Goal: Transaction & Acquisition: Purchase product/service

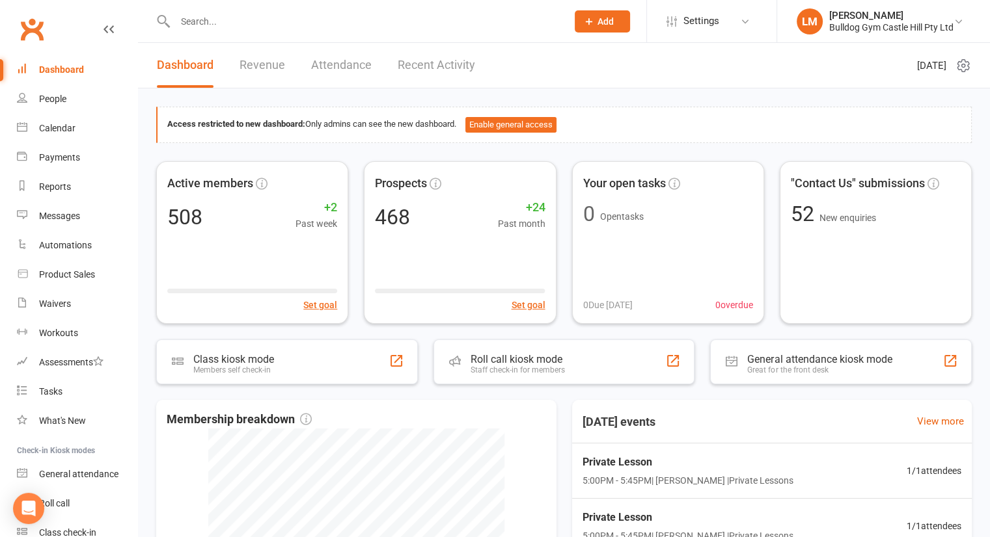
click at [413, 66] on link "Recent Activity" at bounding box center [436, 65] width 77 height 45
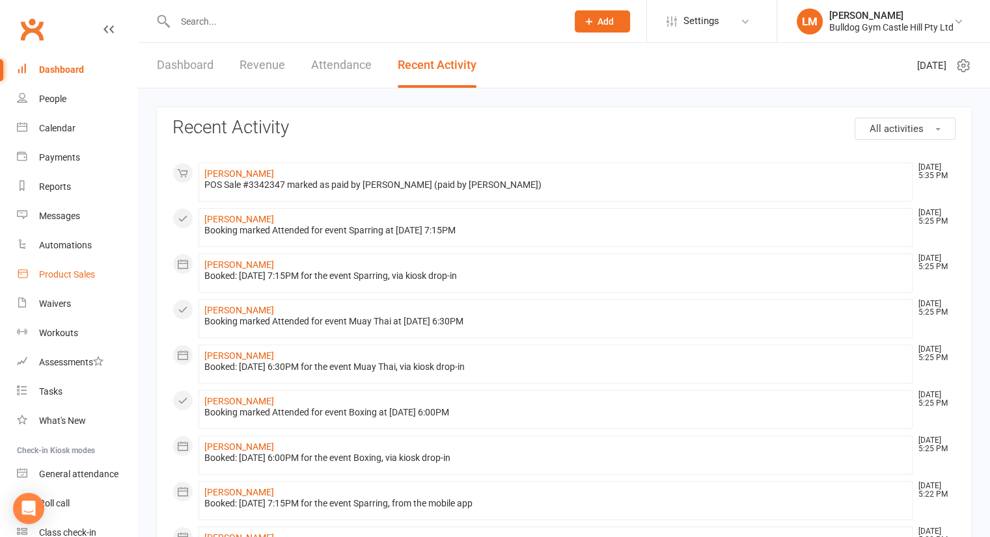
click at [80, 274] on div "Product Sales" at bounding box center [67, 274] width 56 height 10
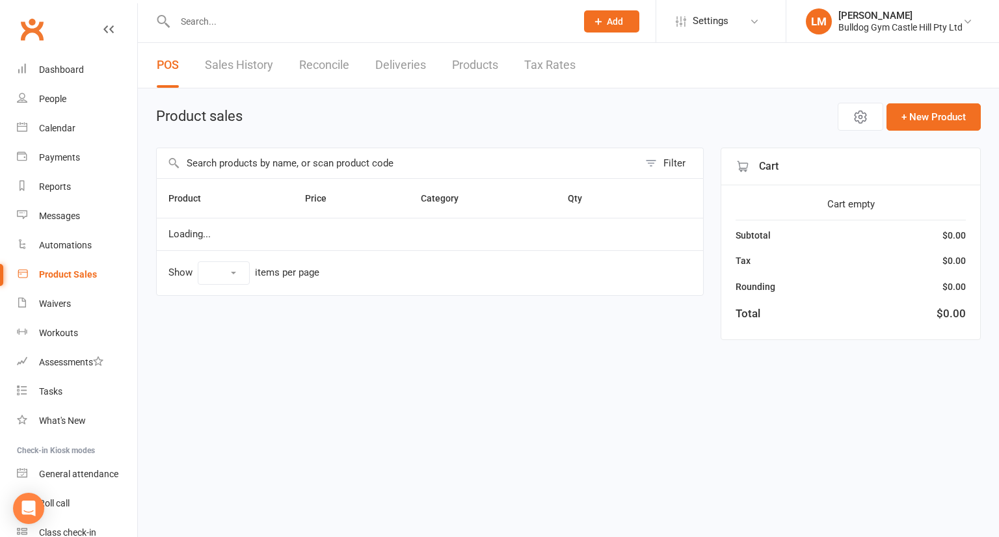
select select "10"
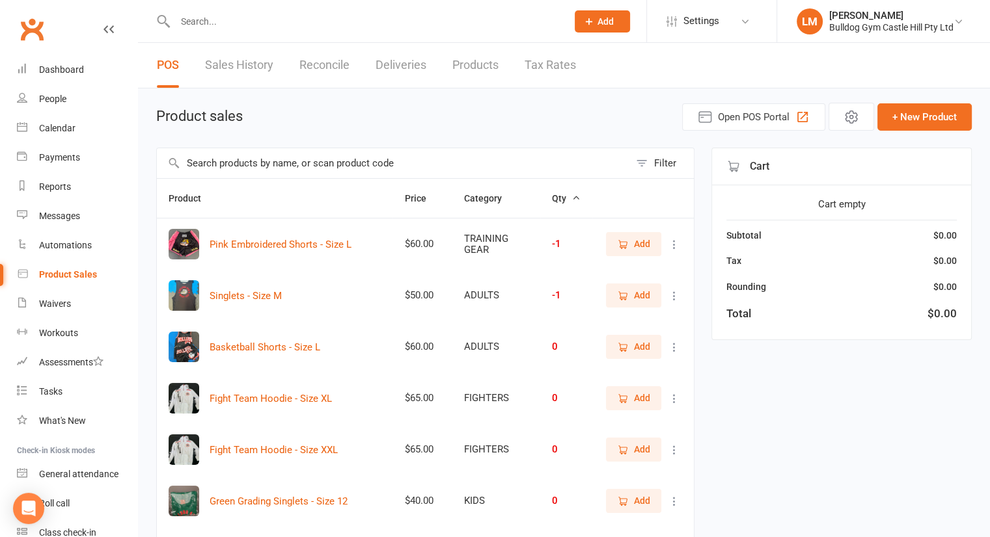
click at [284, 156] on input "text" at bounding box center [393, 163] width 472 height 30
click at [278, 167] on input "text" at bounding box center [393, 163] width 472 height 30
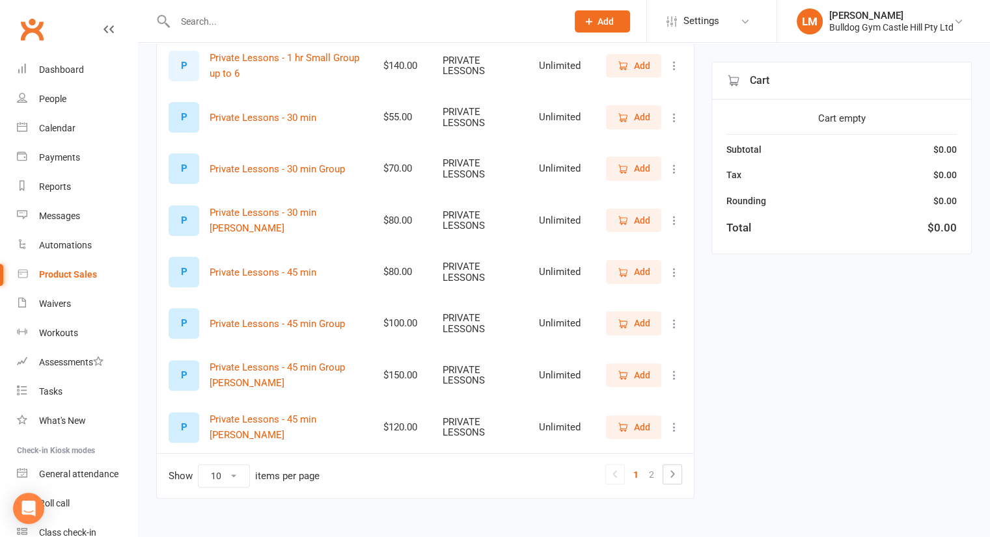
scroll to position [290, 0]
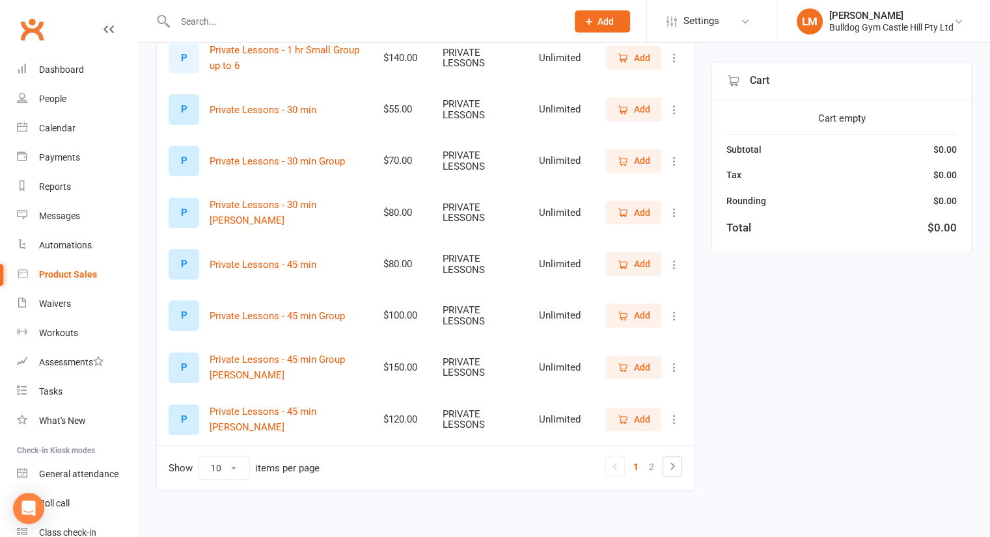
type input "priv"
click at [632, 420] on span "Add" at bounding box center [633, 420] width 33 height 14
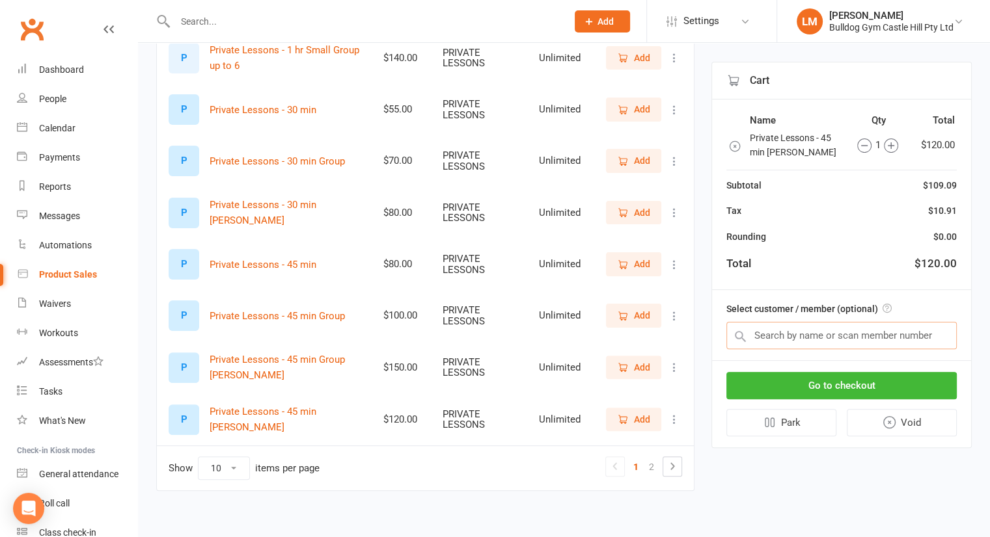
click at [783, 336] on input "text" at bounding box center [841, 335] width 230 height 27
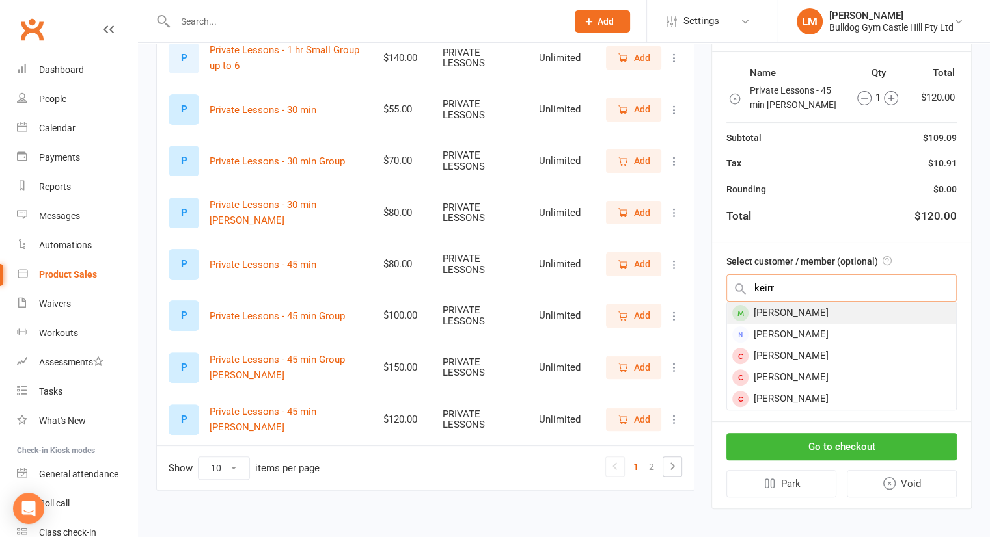
type input "keirr"
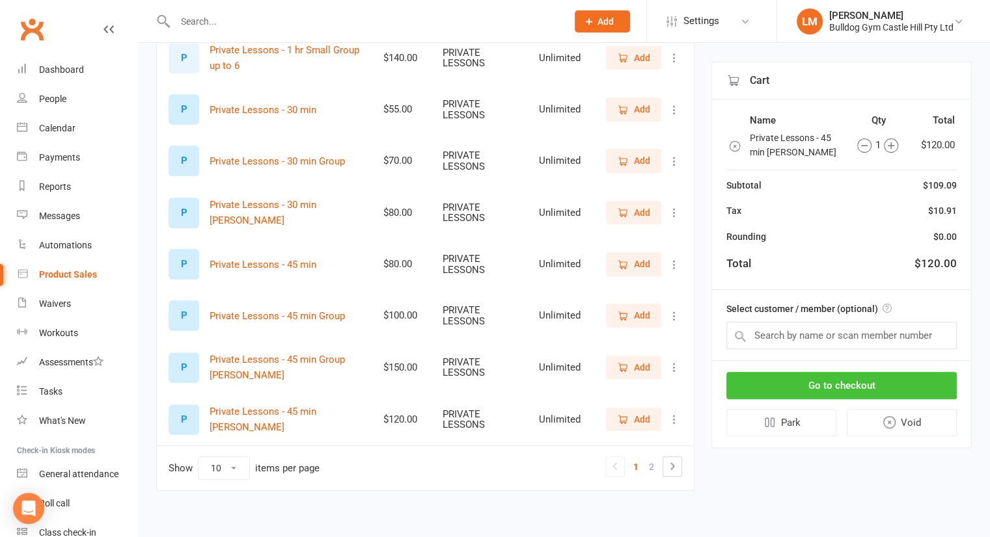
click at [857, 390] on button "Go to checkout" at bounding box center [841, 385] width 230 height 27
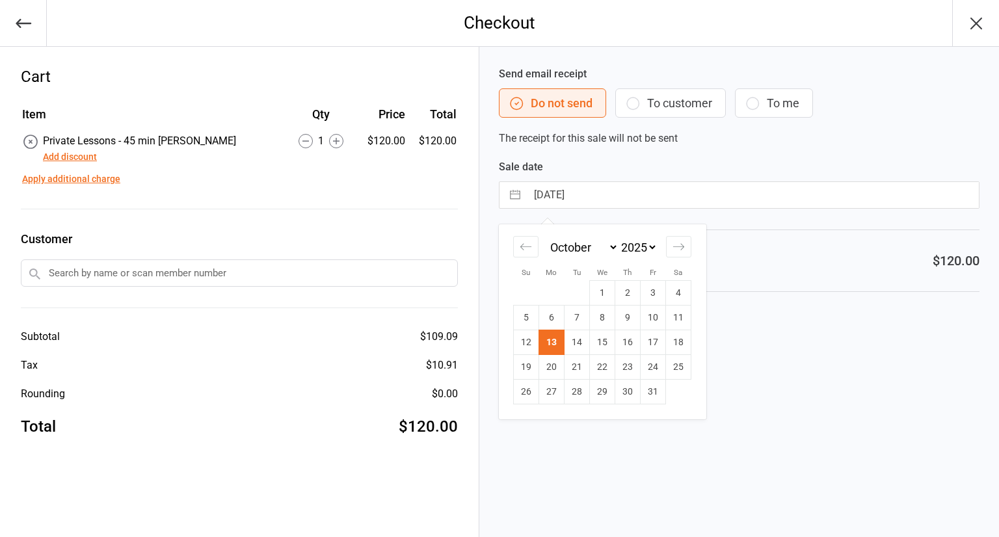
select select "8"
select select "2025"
select select "9"
select select "2025"
select select "10"
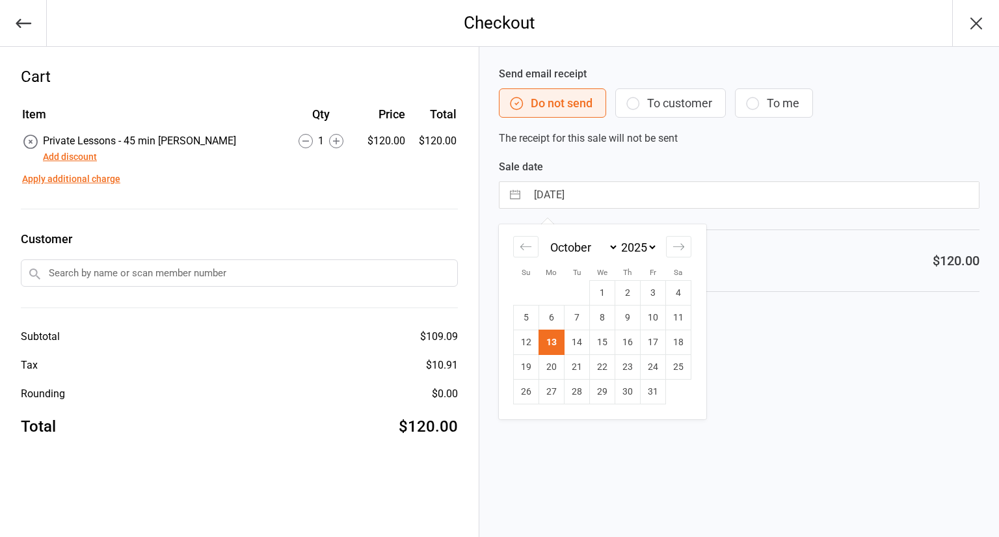
select select "2025"
click at [531, 245] on icon "Move backward to switch to the previous month." at bounding box center [526, 247] width 12 height 12
select select "7"
select select "2025"
click at [531, 245] on icon "Move backward to switch to the previous month." at bounding box center [526, 247] width 12 height 12
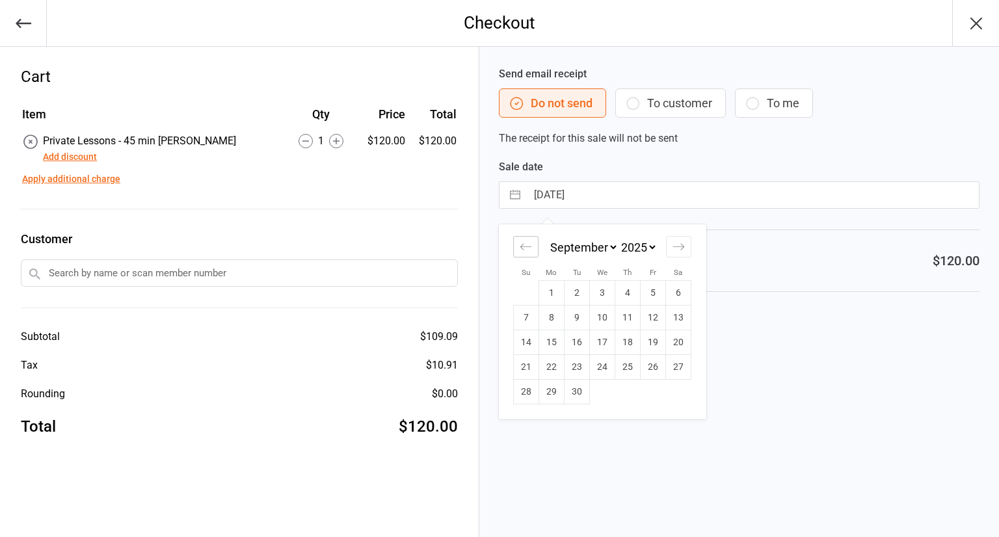
select select "6"
select select "2025"
click at [625, 393] on td "28" at bounding box center [628, 392] width 25 height 25
type input "28 Aug 2025"
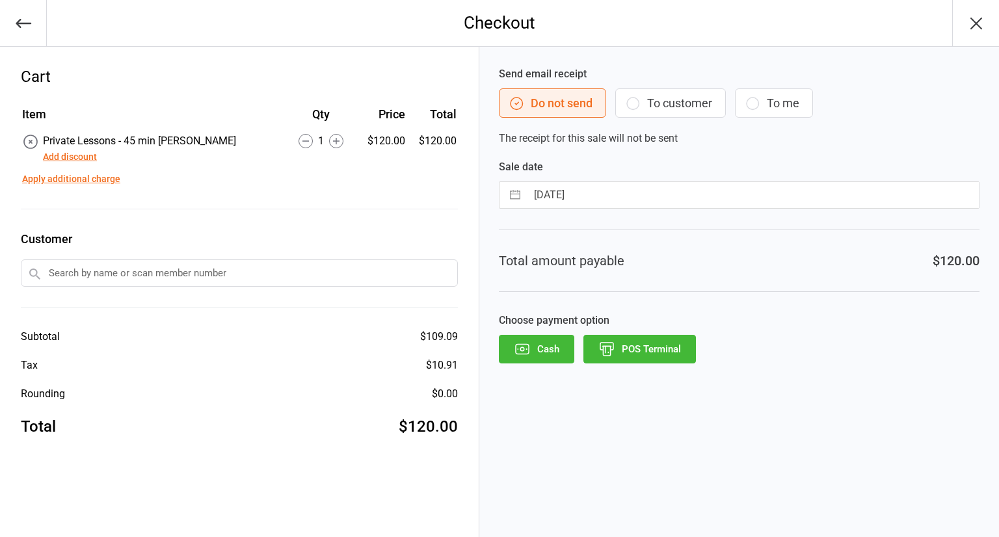
click at [645, 349] on button "POS Terminal" at bounding box center [640, 349] width 113 height 29
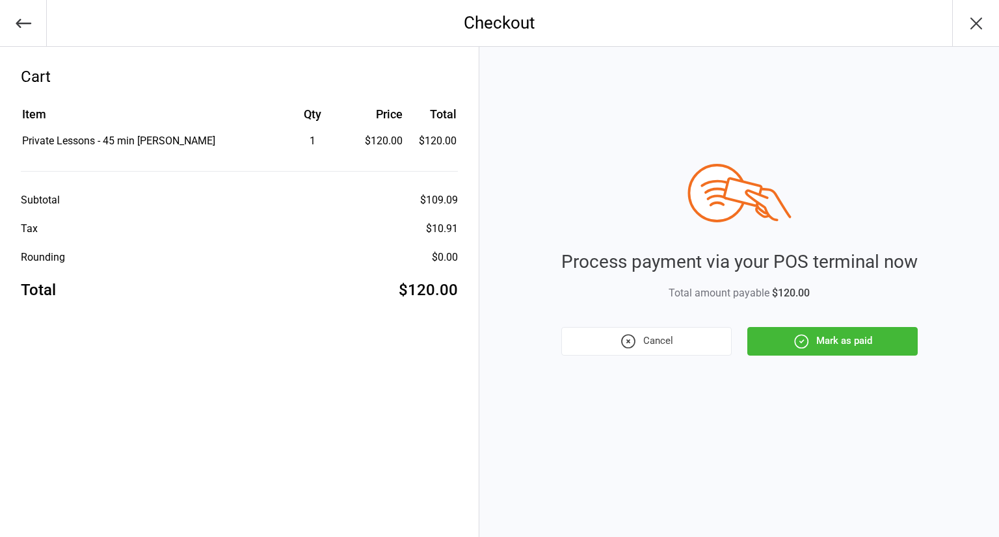
click at [829, 342] on button "Mark as paid" at bounding box center [833, 341] width 170 height 29
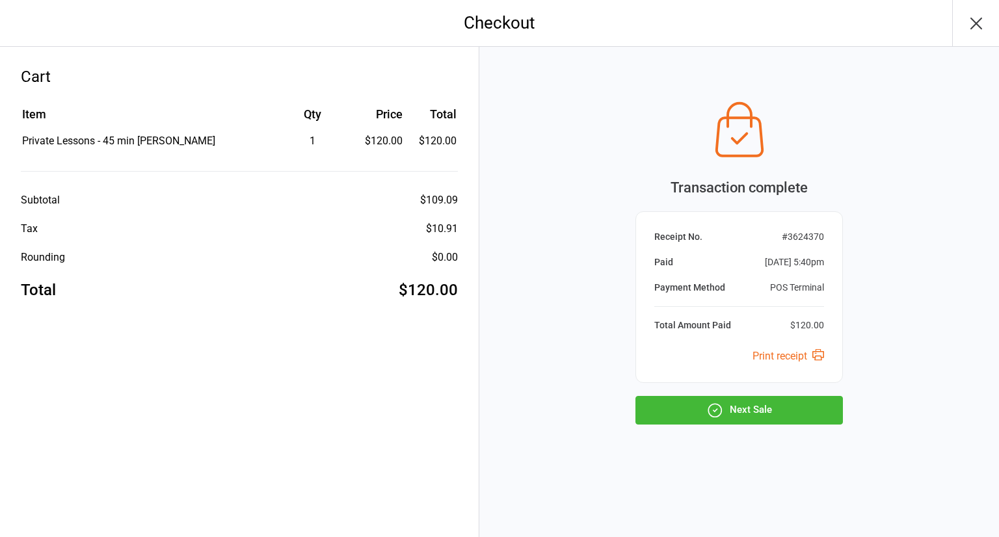
click at [759, 413] on button "Next Sale" at bounding box center [740, 410] width 208 height 29
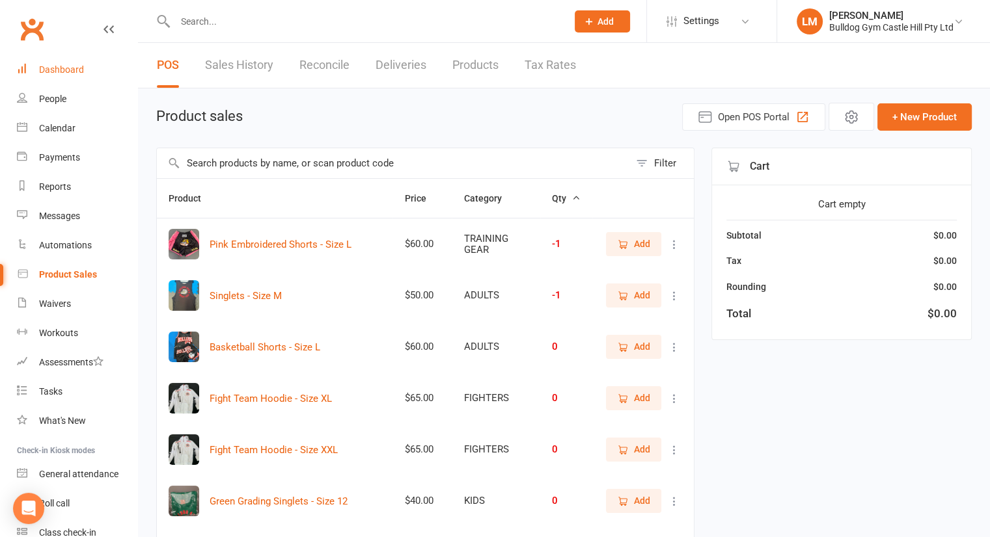
click at [48, 64] on div "Dashboard" at bounding box center [61, 69] width 45 height 10
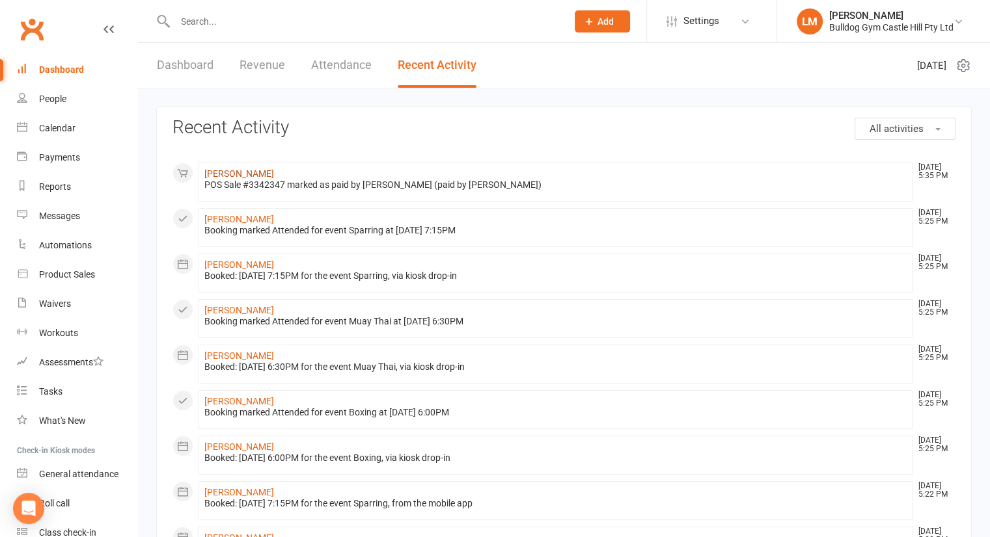
click at [226, 175] on link "[PERSON_NAME]" at bounding box center [239, 174] width 70 height 10
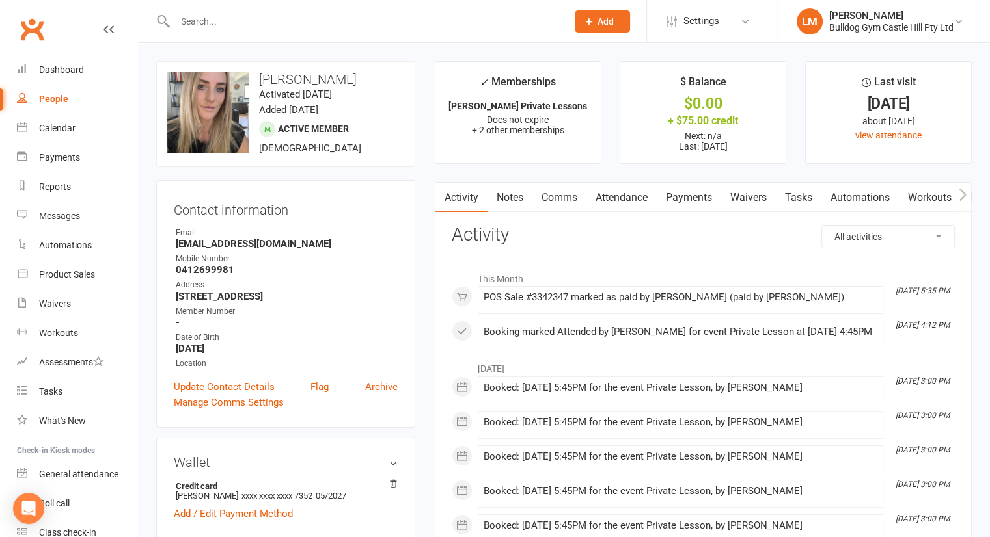
click at [682, 204] on link "Payments" at bounding box center [689, 198] width 64 height 30
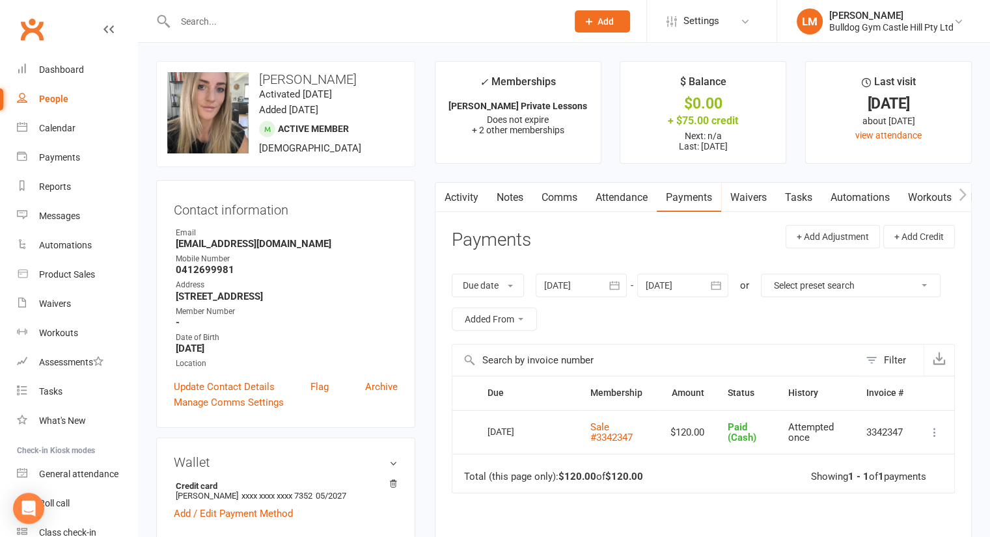
click at [619, 286] on icon "button" at bounding box center [615, 285] width 10 height 8
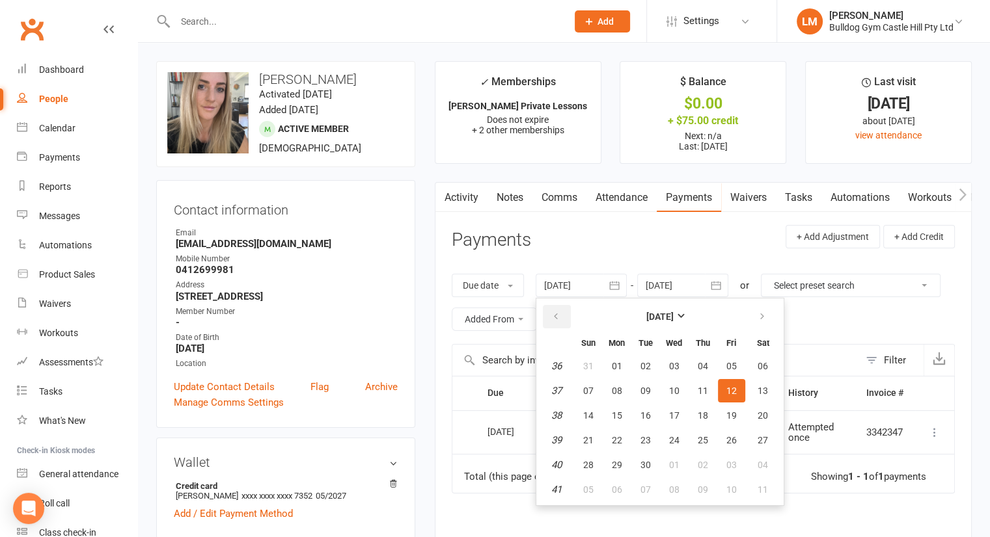
click at [554, 316] on icon "button" at bounding box center [555, 317] width 9 height 10
click at [750, 322] on button "button" at bounding box center [763, 316] width 28 height 23
click at [669, 464] on span "27" at bounding box center [674, 465] width 10 height 10
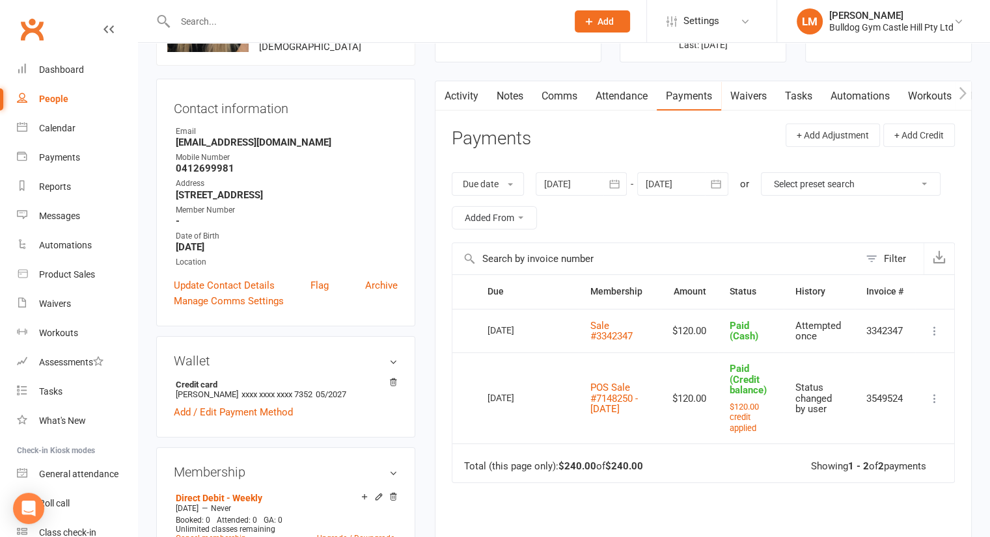
scroll to position [100, 0]
click at [609, 182] on icon "button" at bounding box center [614, 185] width 13 height 13
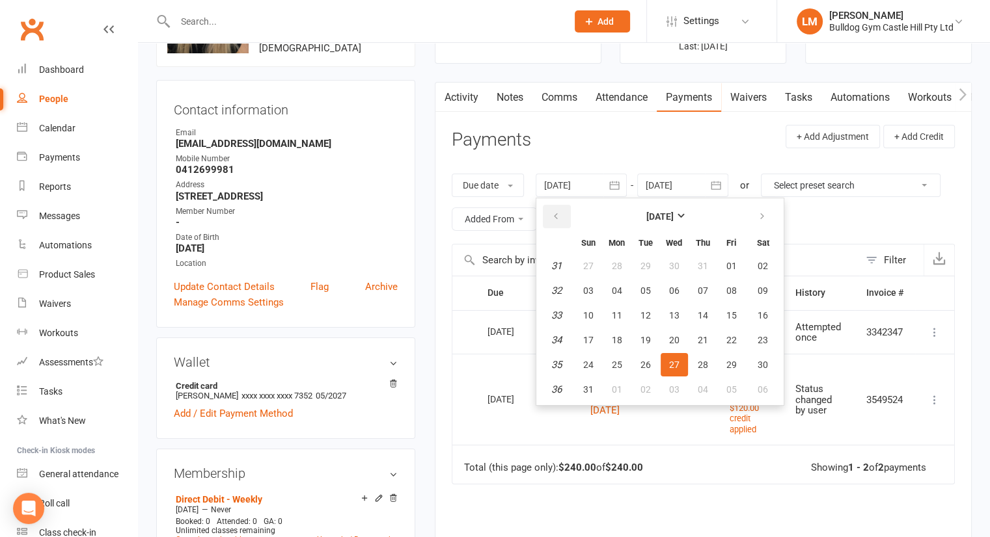
click at [549, 221] on button "button" at bounding box center [557, 216] width 28 height 23
click at [617, 290] on span "07" at bounding box center [617, 291] width 10 height 10
type input "07 Jul 2025"
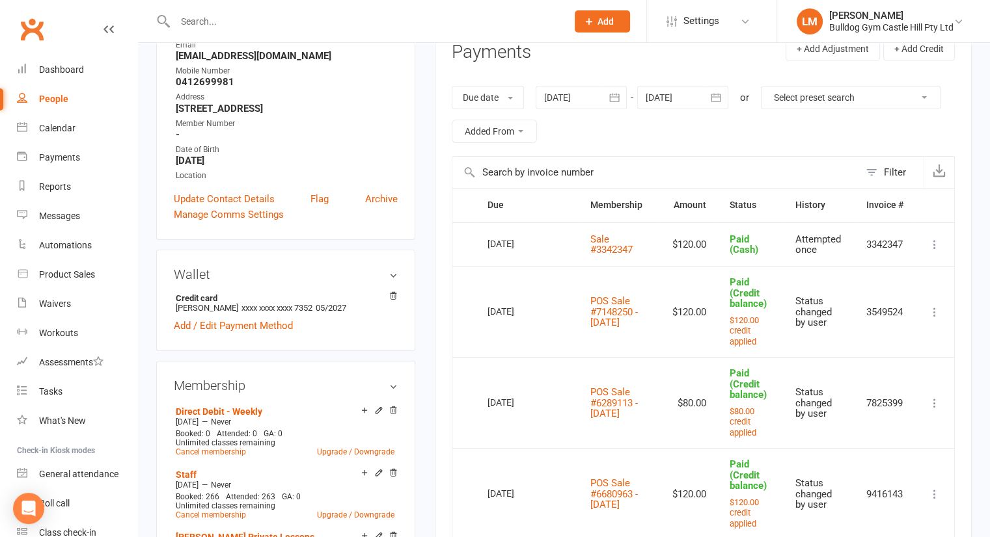
scroll to position [0, 0]
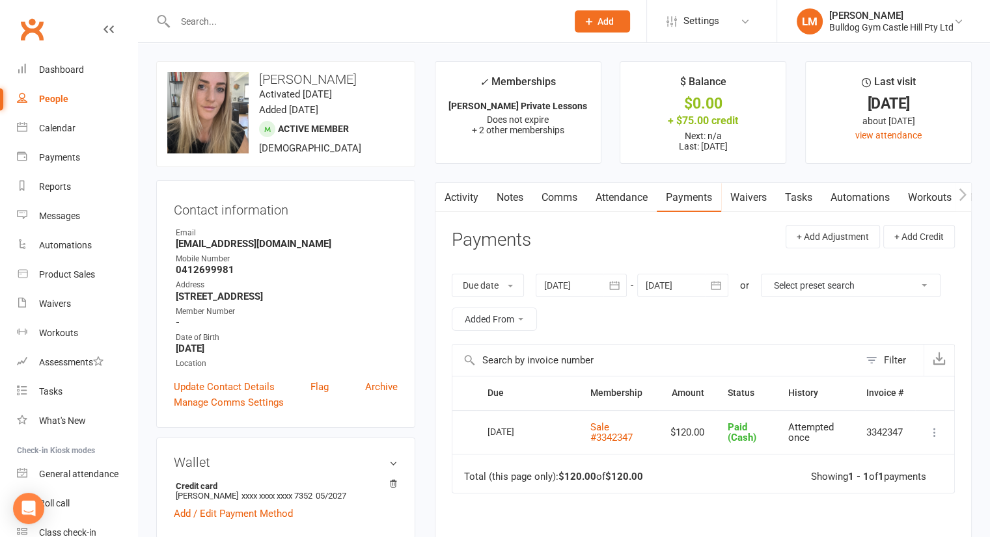
click at [618, 286] on icon "button" at bounding box center [614, 285] width 13 height 13
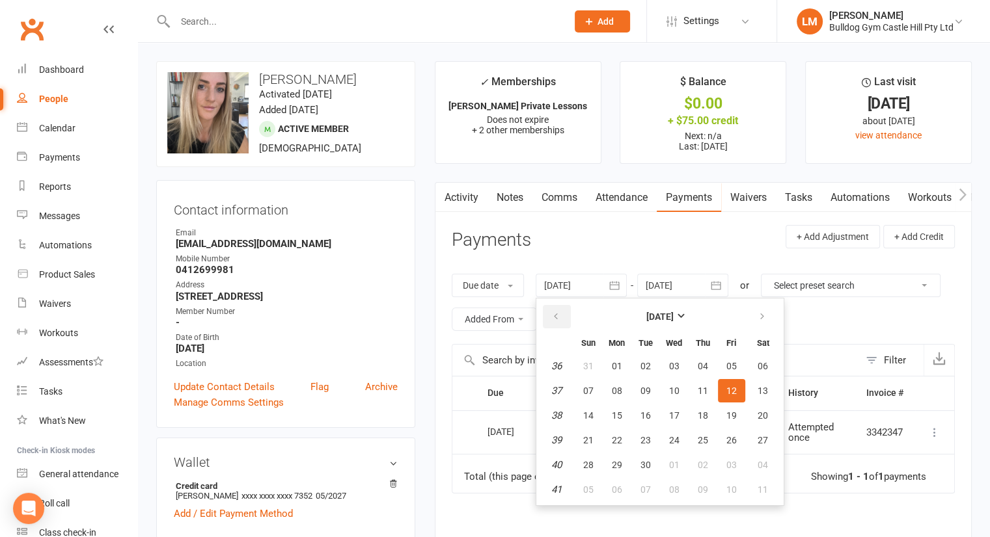
click at [558, 312] on icon "button" at bounding box center [555, 317] width 9 height 10
click at [672, 461] on span "27" at bounding box center [674, 465] width 10 height 10
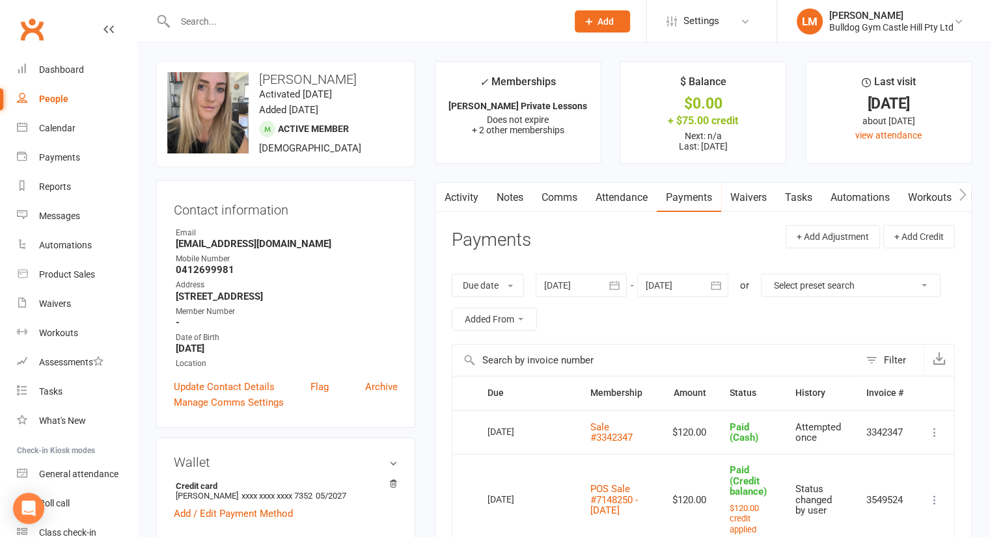
click at [625, 286] on button "button" at bounding box center [614, 285] width 23 height 23
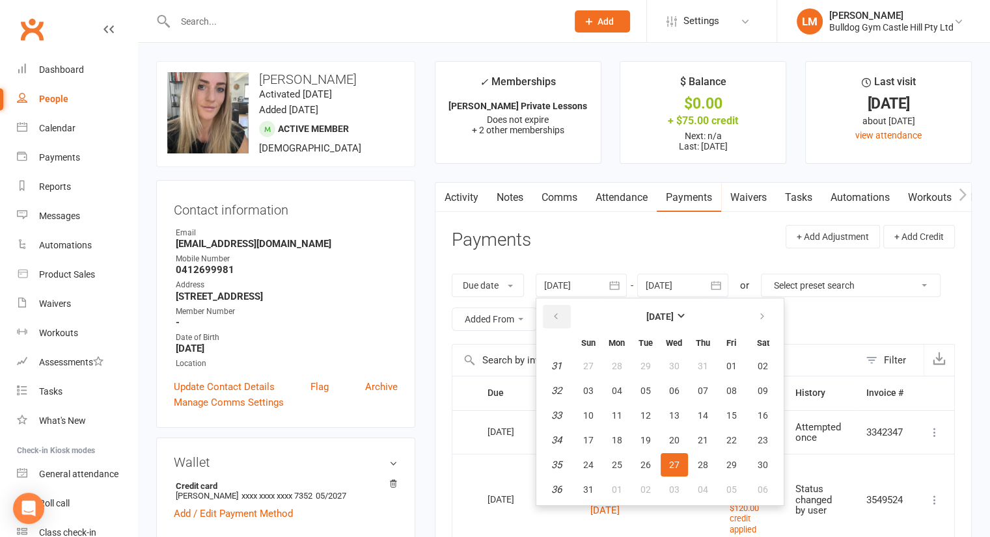
click at [556, 314] on icon "button" at bounding box center [555, 317] width 9 height 10
click at [617, 439] on span "21" at bounding box center [617, 440] width 10 height 10
type input "21 Jul 2025"
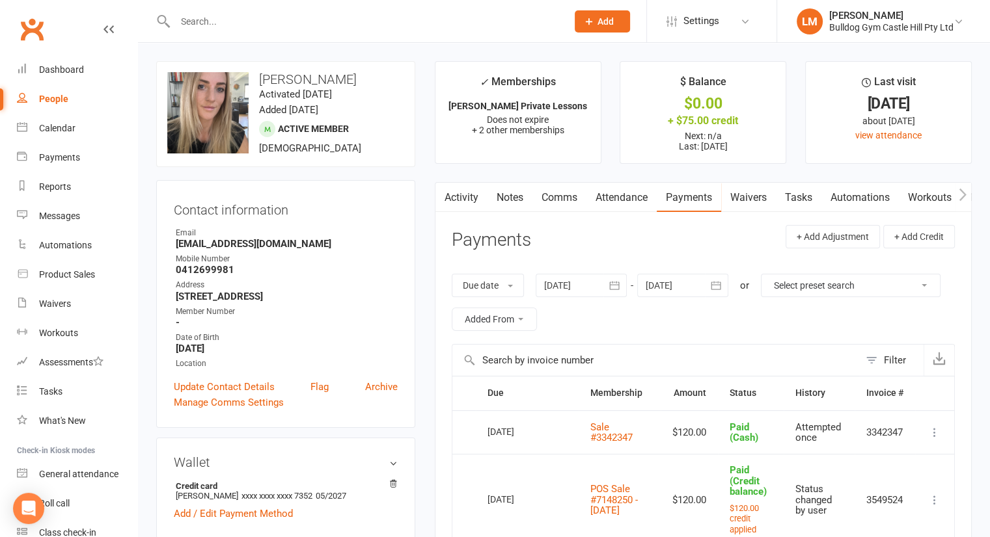
click at [453, 203] on link "Activity" at bounding box center [461, 198] width 52 height 30
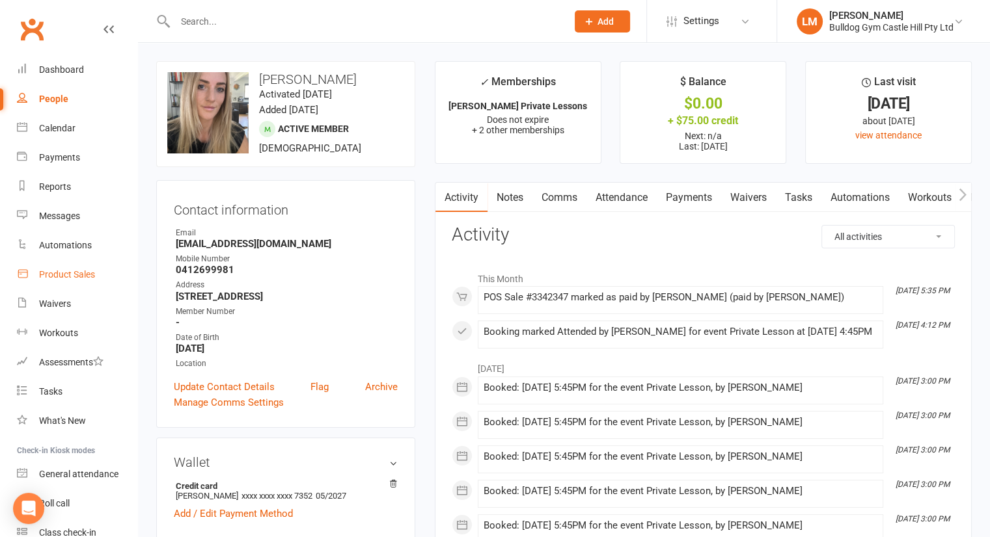
click at [49, 278] on div "Product Sales" at bounding box center [67, 274] width 56 height 10
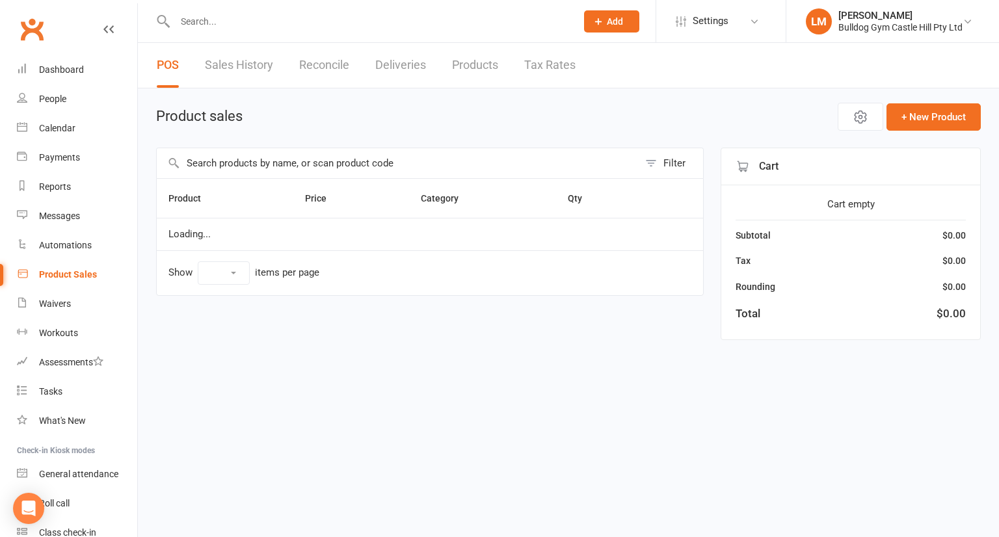
select select "10"
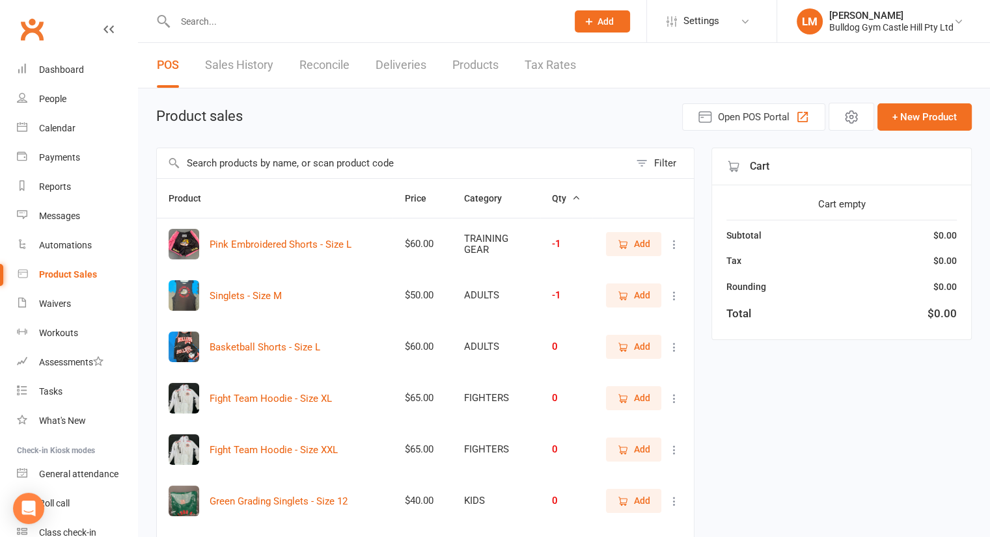
click at [249, 67] on link "Sales History" at bounding box center [239, 65] width 68 height 45
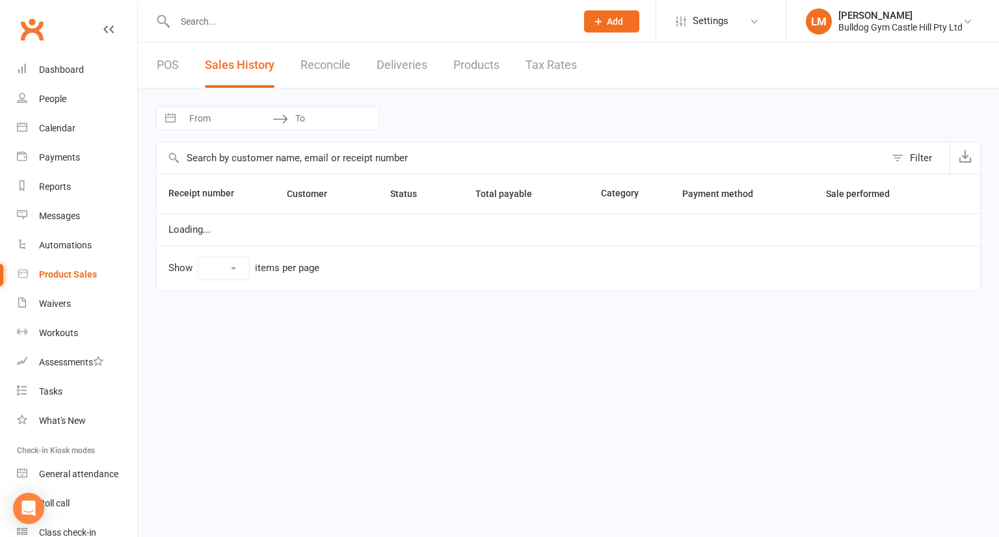
select select "25"
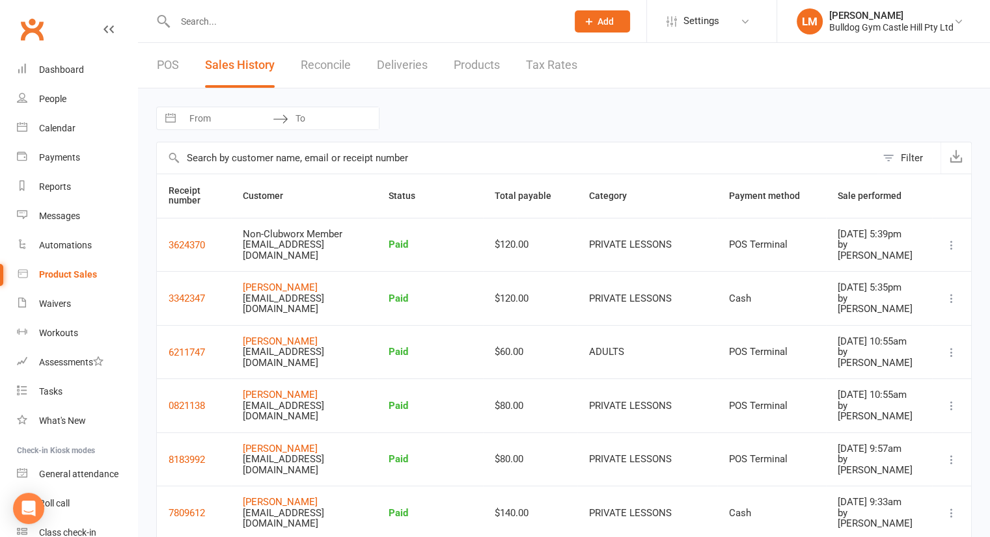
click at [946, 244] on icon at bounding box center [951, 245] width 13 height 13
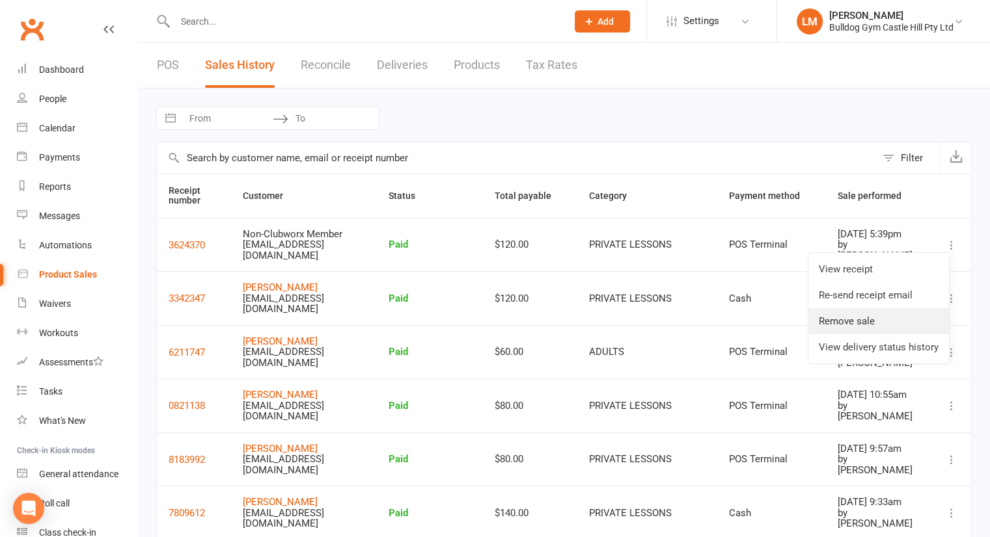
click at [830, 319] on link "Remove sale" at bounding box center [878, 321] width 141 height 26
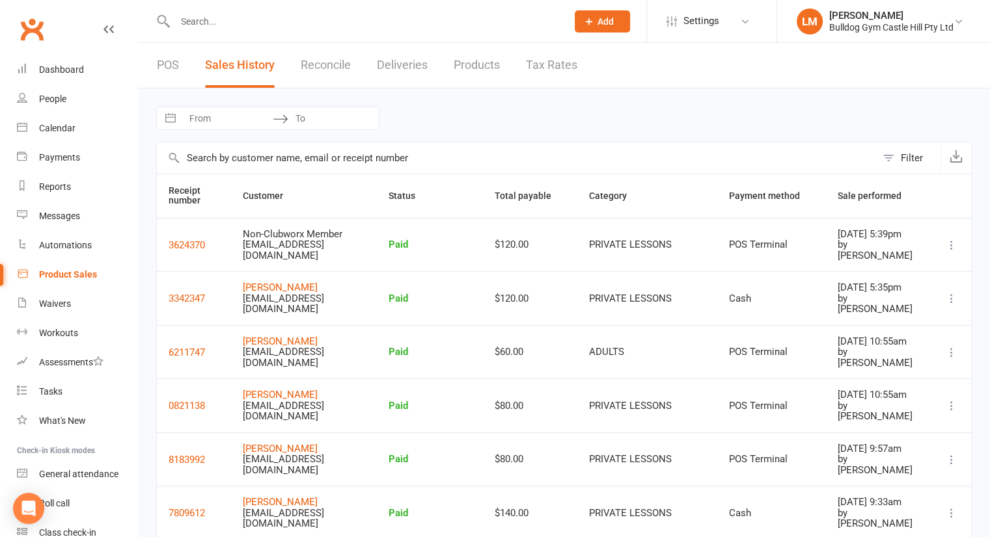
click at [60, 280] on link "Product Sales" at bounding box center [77, 274] width 120 height 29
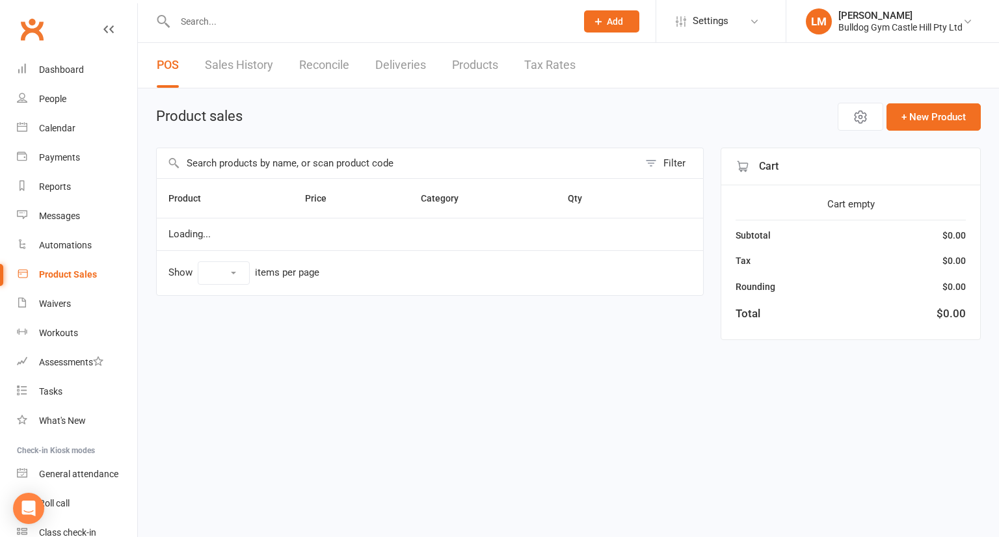
select select "10"
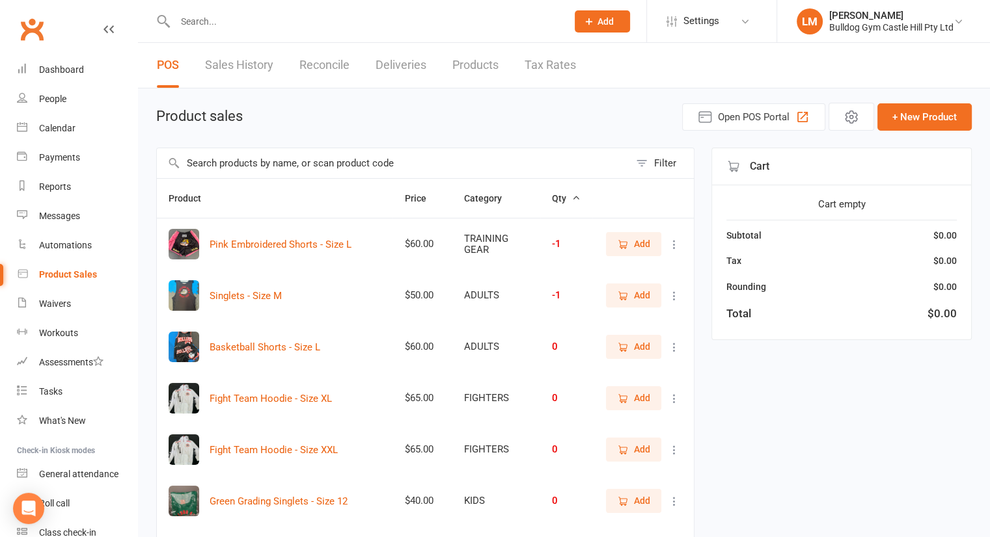
click at [243, 63] on link "Sales History" at bounding box center [239, 65] width 68 height 45
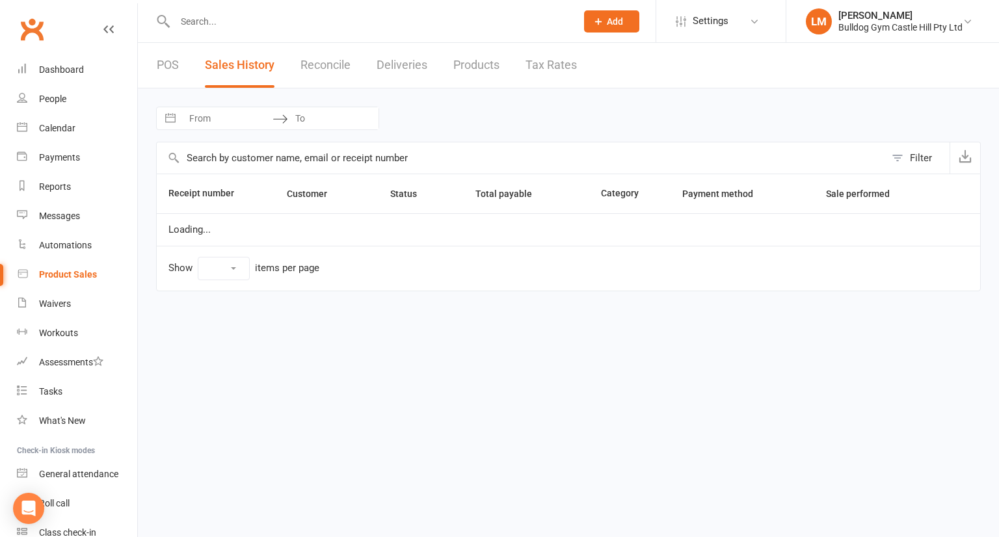
select select "25"
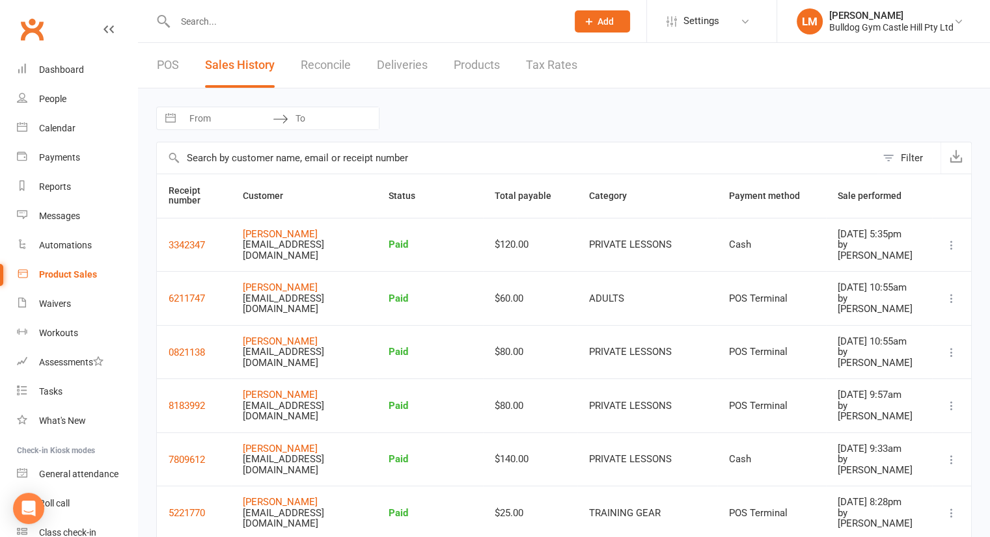
click at [68, 277] on div "Product Sales" at bounding box center [68, 274] width 58 height 10
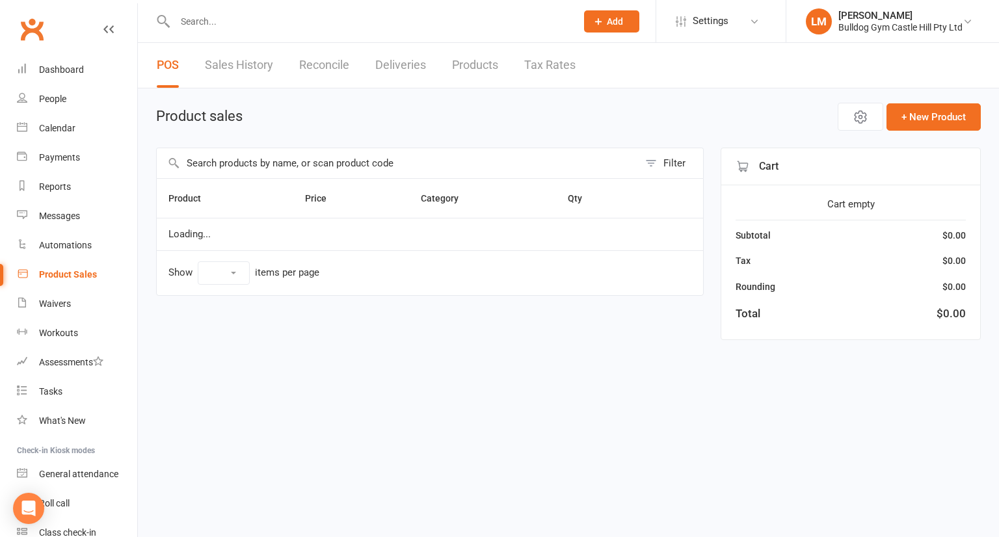
select select "10"
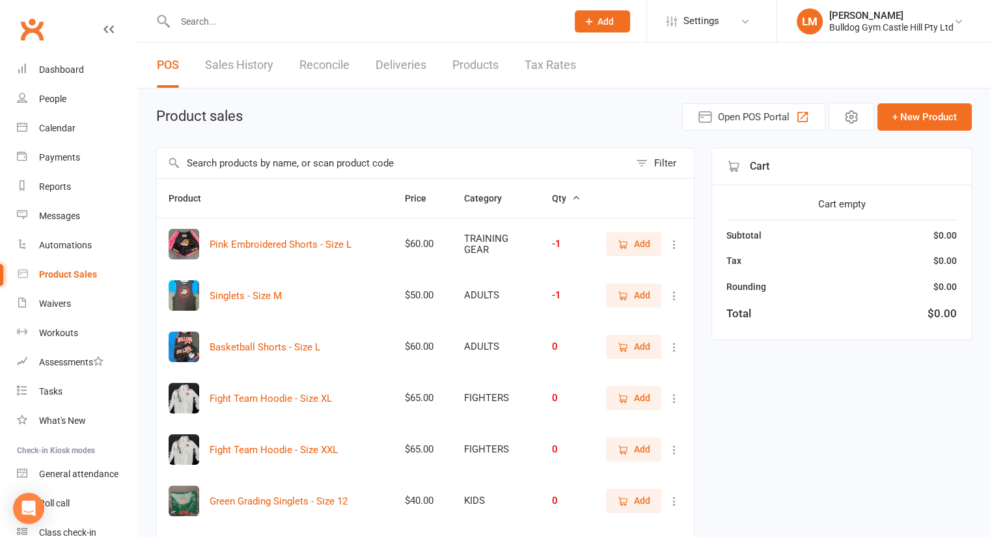
click at [216, 165] on input "text" at bounding box center [393, 163] width 472 height 30
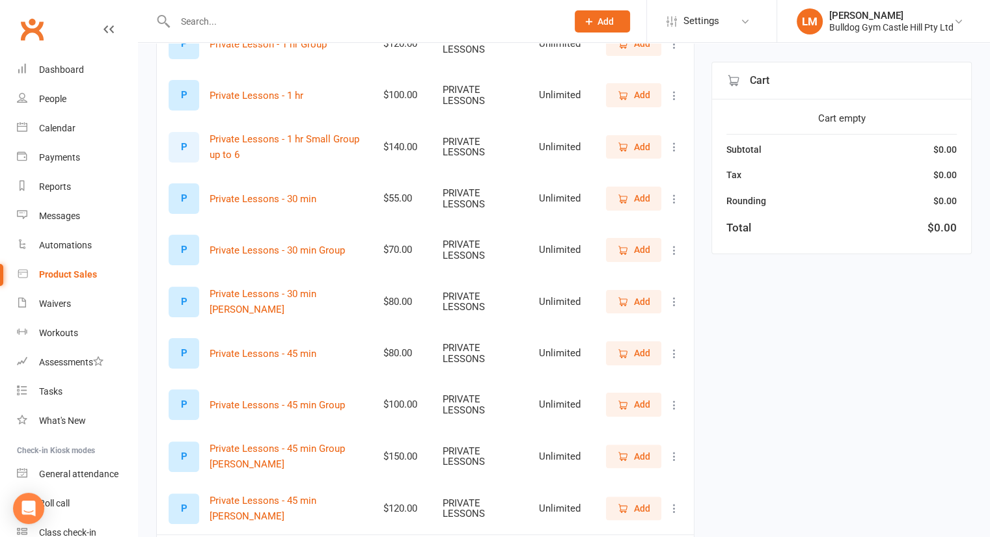
scroll to position [297, 0]
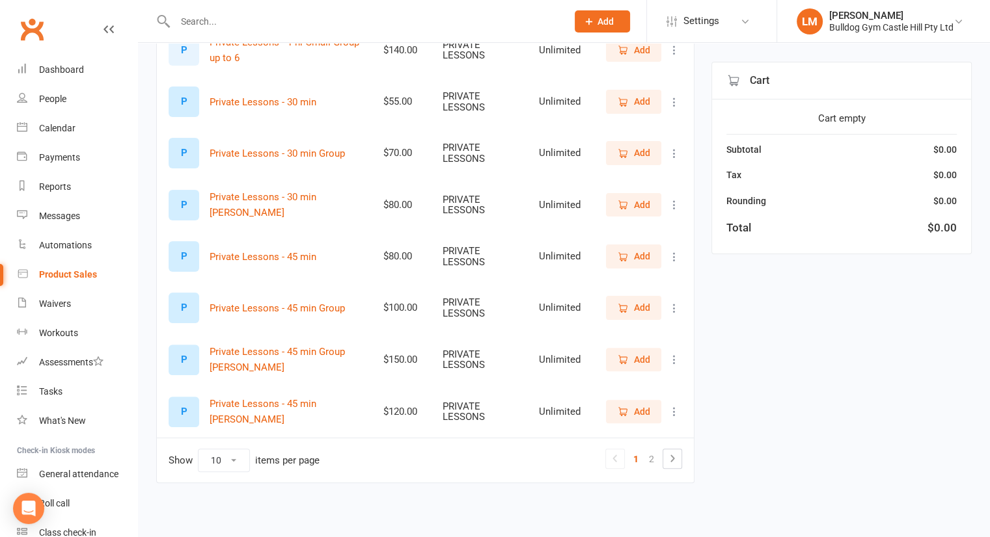
type input "private"
click at [637, 414] on span "Add" at bounding box center [642, 412] width 16 height 14
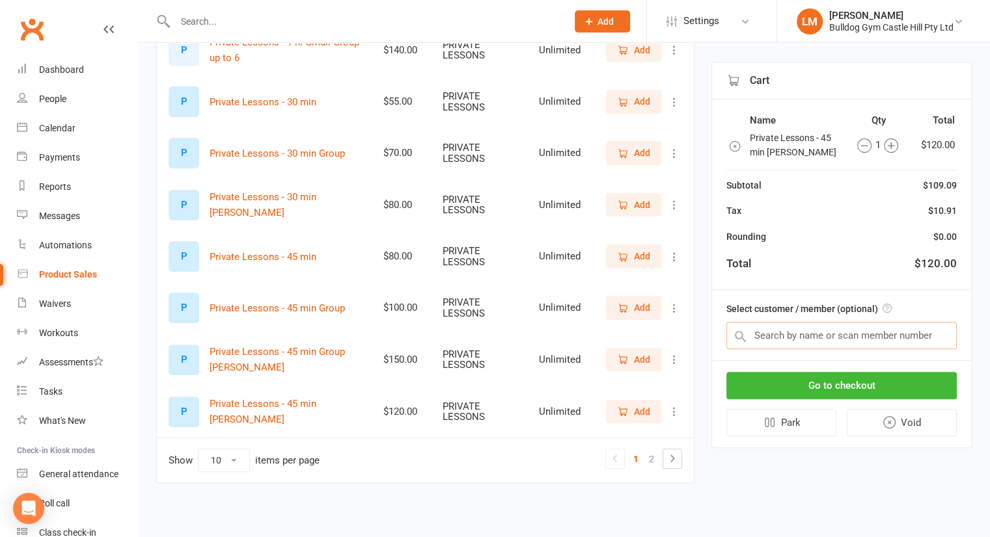
click at [799, 334] on input "text" at bounding box center [841, 335] width 230 height 27
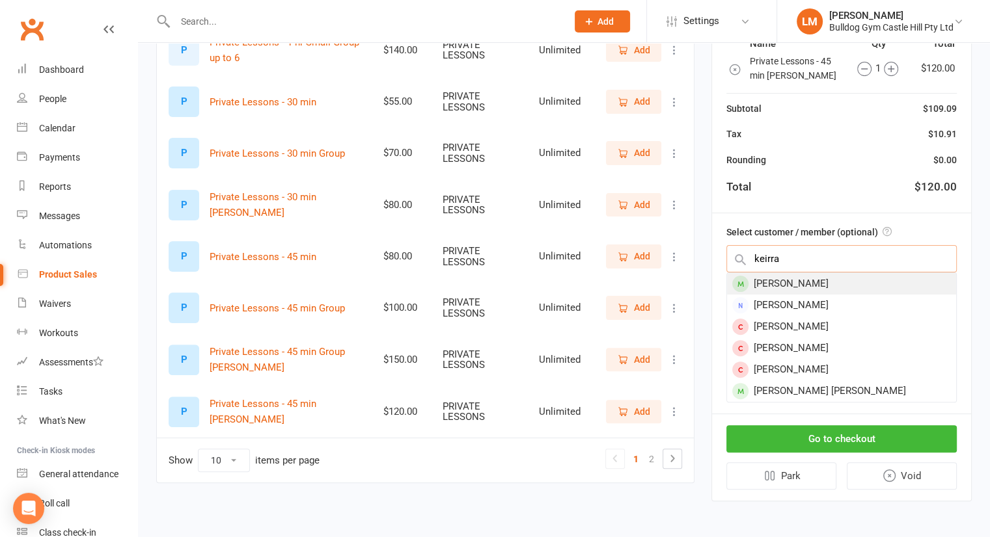
type input "keirra"
click at [776, 280] on div "[PERSON_NAME]" at bounding box center [841, 283] width 229 height 21
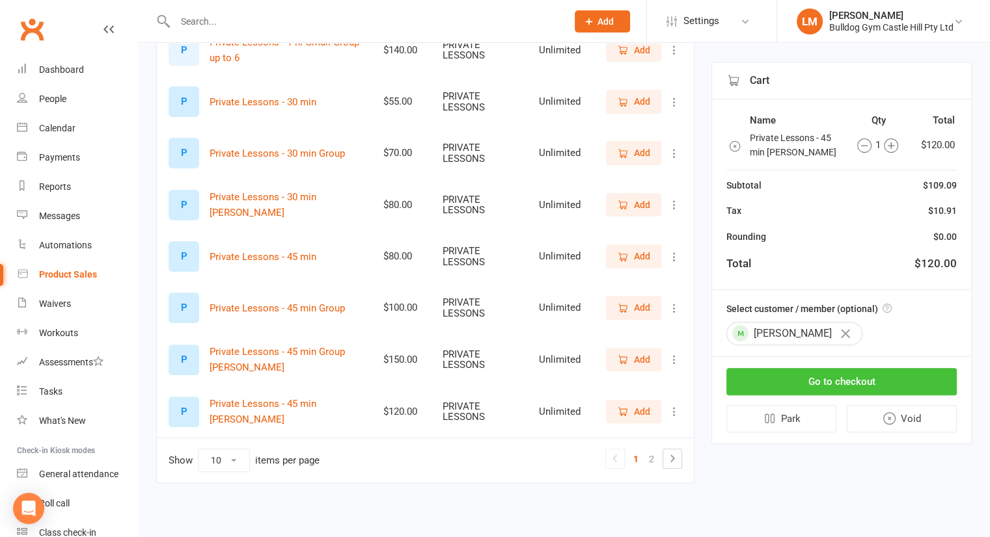
click at [838, 378] on button "Go to checkout" at bounding box center [841, 381] width 230 height 27
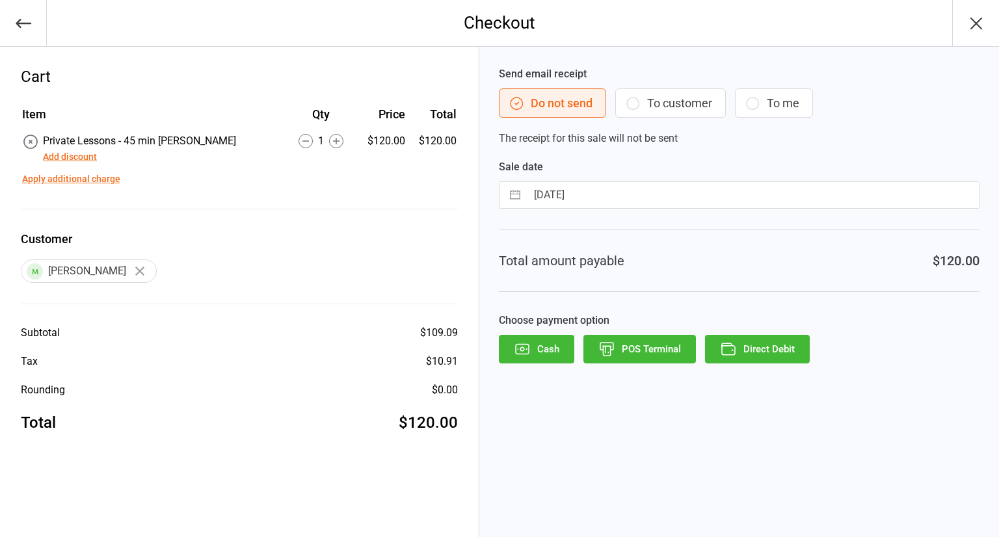
click at [515, 198] on button "button" at bounding box center [515, 195] width 23 height 26
select select "8"
select select "2025"
select select "9"
select select "2025"
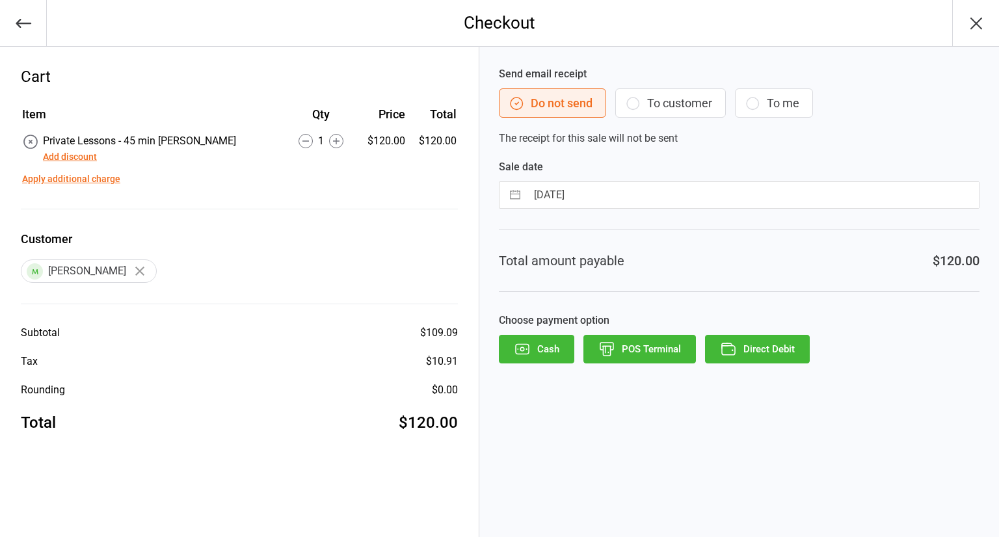
select select "10"
select select "2025"
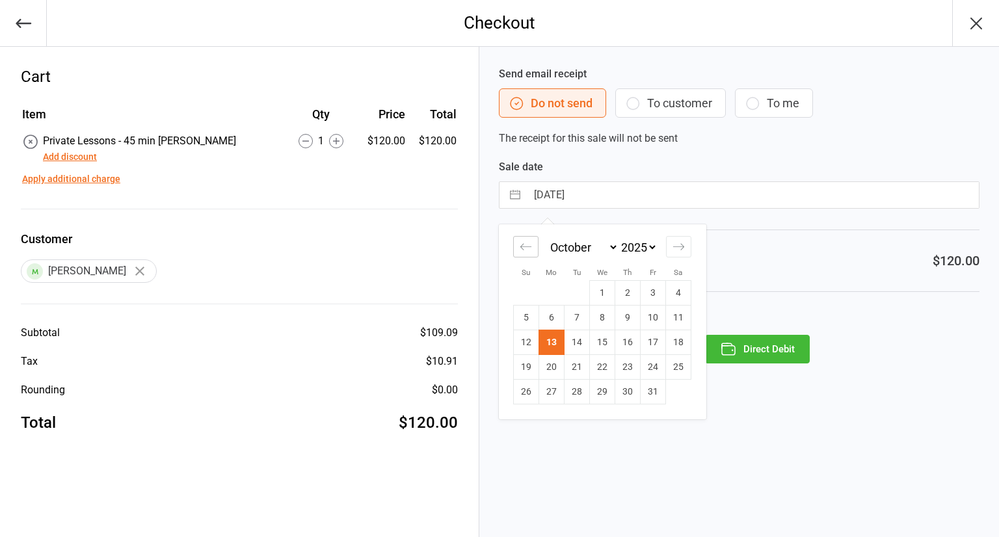
click at [523, 244] on icon "Move backward to switch to the previous month." at bounding box center [526, 247] width 12 height 12
select select "7"
select select "2025"
click at [523, 244] on icon "Move backward to switch to the previous month." at bounding box center [526, 247] width 12 height 12
select select "6"
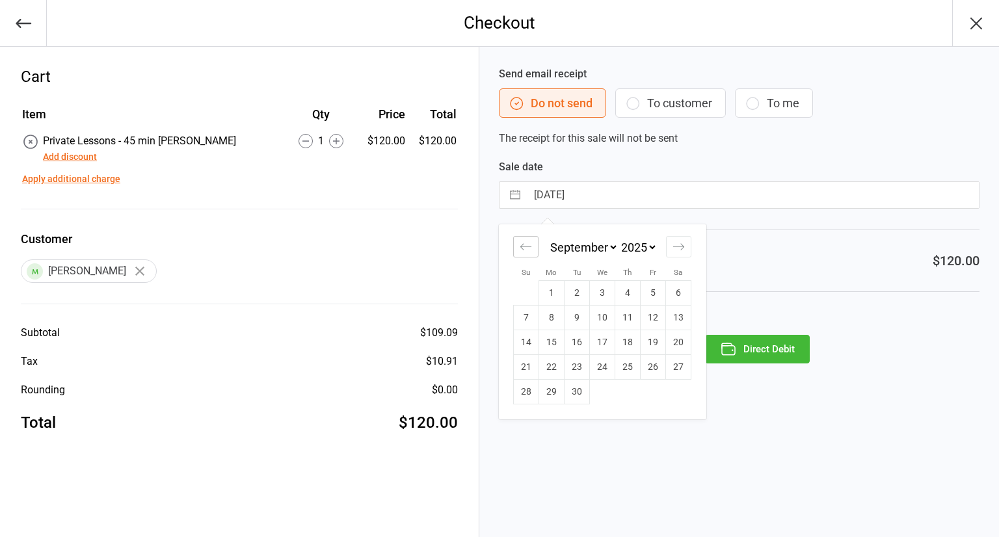
select select "2025"
click at [625, 385] on td "28" at bounding box center [628, 392] width 25 height 25
type input "[DATE]"
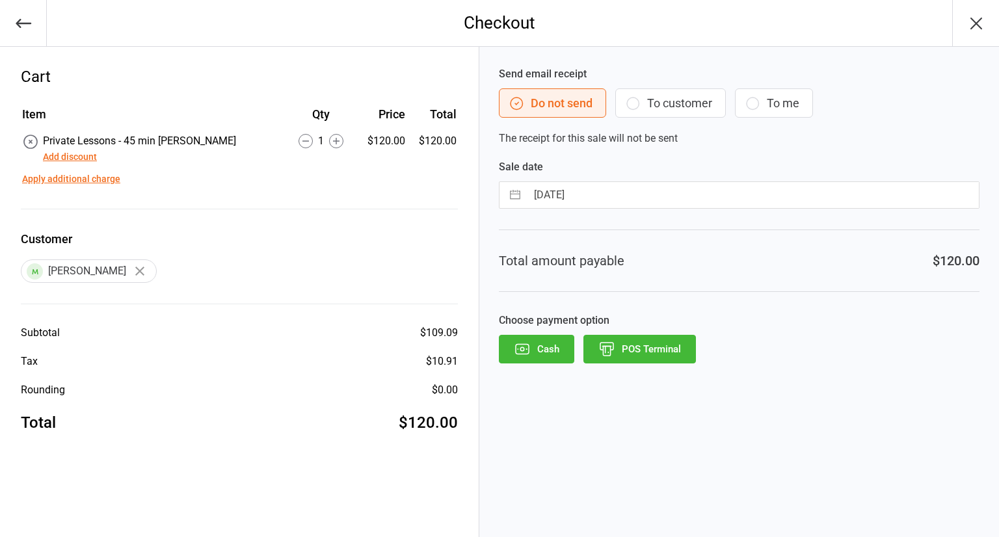
click at [653, 352] on button "POS Terminal" at bounding box center [640, 349] width 113 height 29
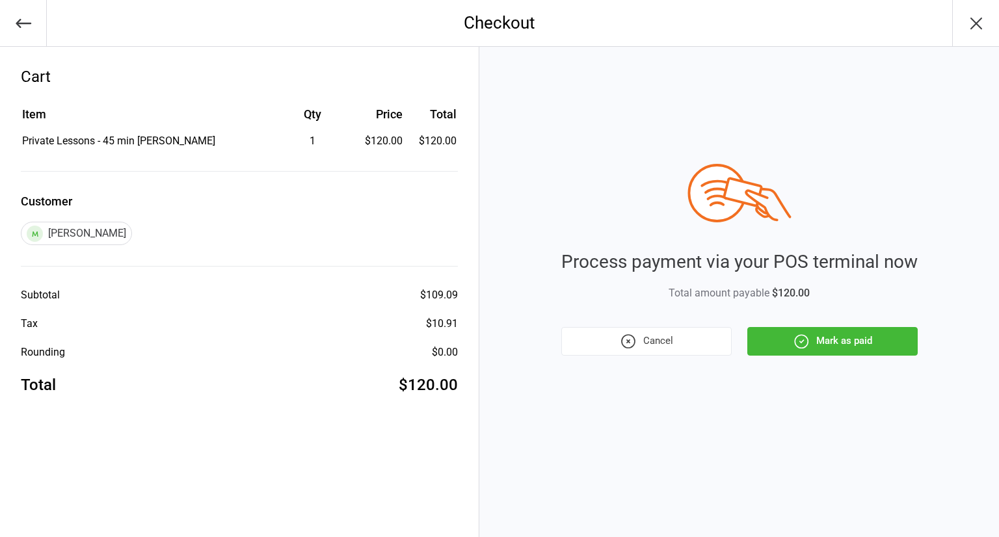
click at [821, 339] on button "Mark as paid" at bounding box center [833, 341] width 170 height 29
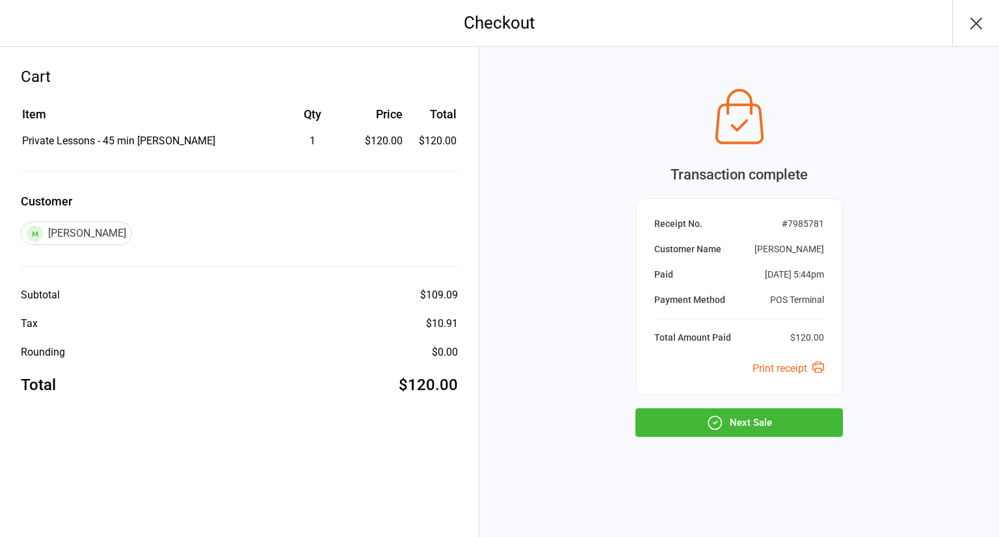
click at [38, 232] on span at bounding box center [35, 234] width 16 height 16
click at [796, 426] on button "Next Sale" at bounding box center [740, 423] width 208 height 29
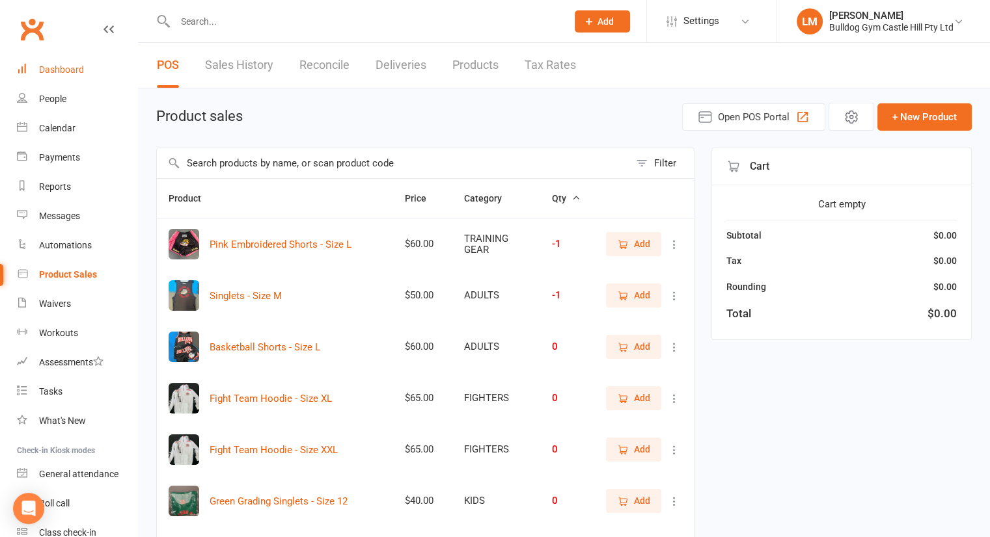
click at [57, 64] on div "Dashboard" at bounding box center [61, 69] width 45 height 10
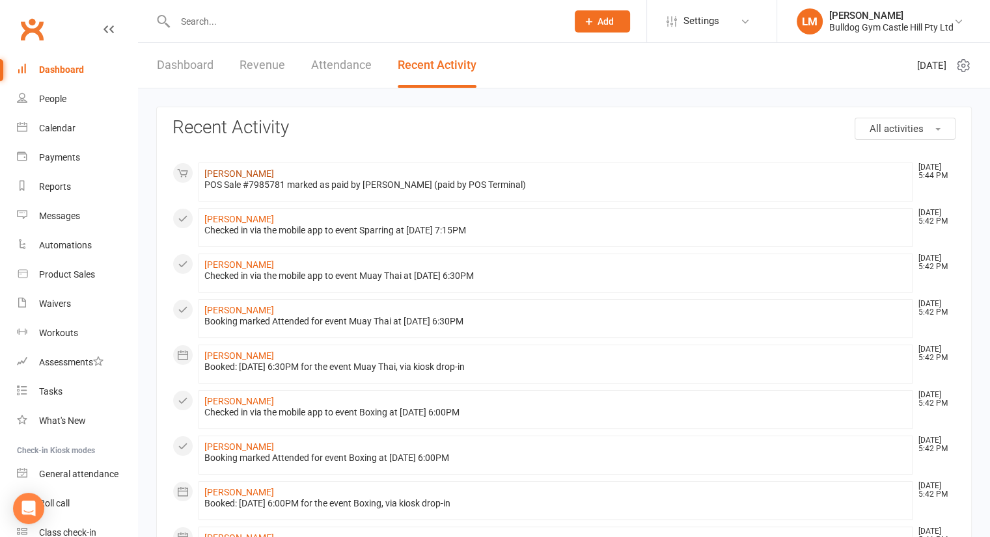
click at [229, 176] on link "[PERSON_NAME]" at bounding box center [239, 174] width 70 height 10
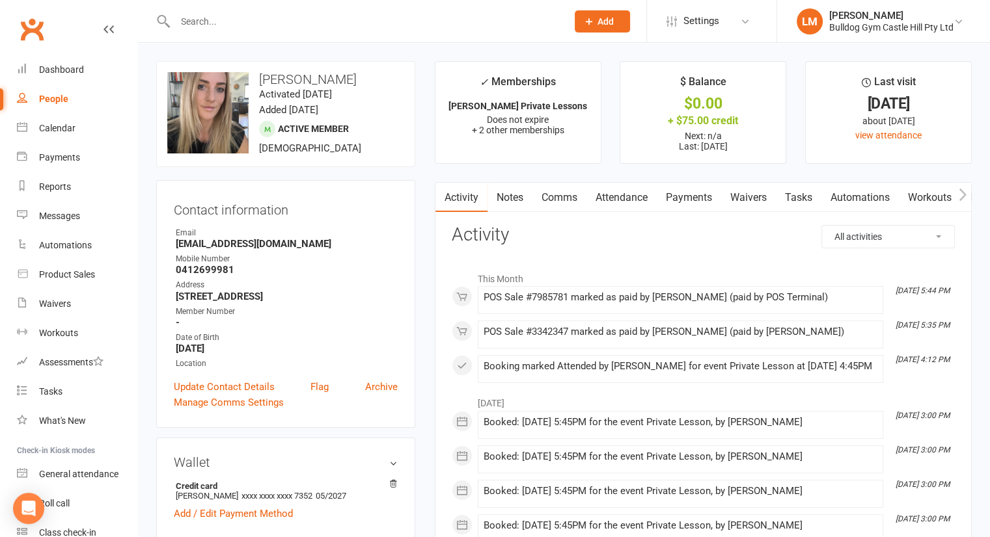
click at [696, 205] on link "Payments" at bounding box center [689, 198] width 64 height 30
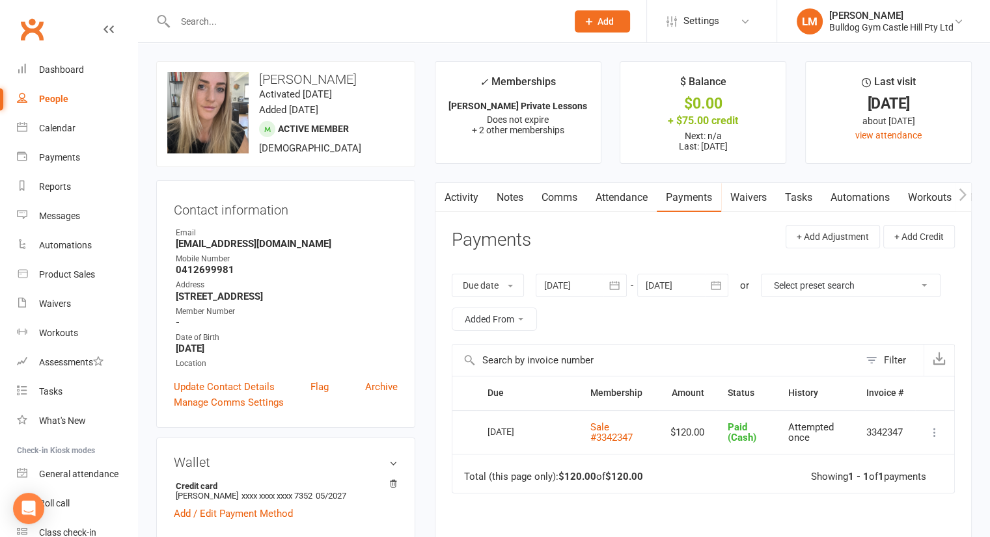
click at [614, 285] on icon "button" at bounding box center [614, 285] width 13 height 13
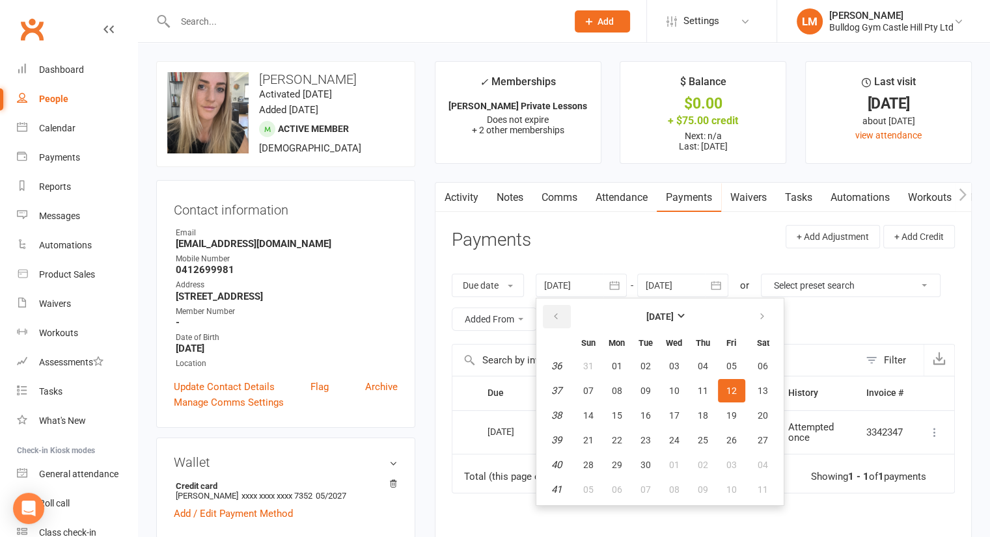
click at [554, 312] on icon "button" at bounding box center [555, 317] width 9 height 10
click at [764, 316] on icon "button" at bounding box center [761, 317] width 9 height 10
click at [676, 460] on span "27" at bounding box center [674, 465] width 10 height 10
type input "27 Aug 2025"
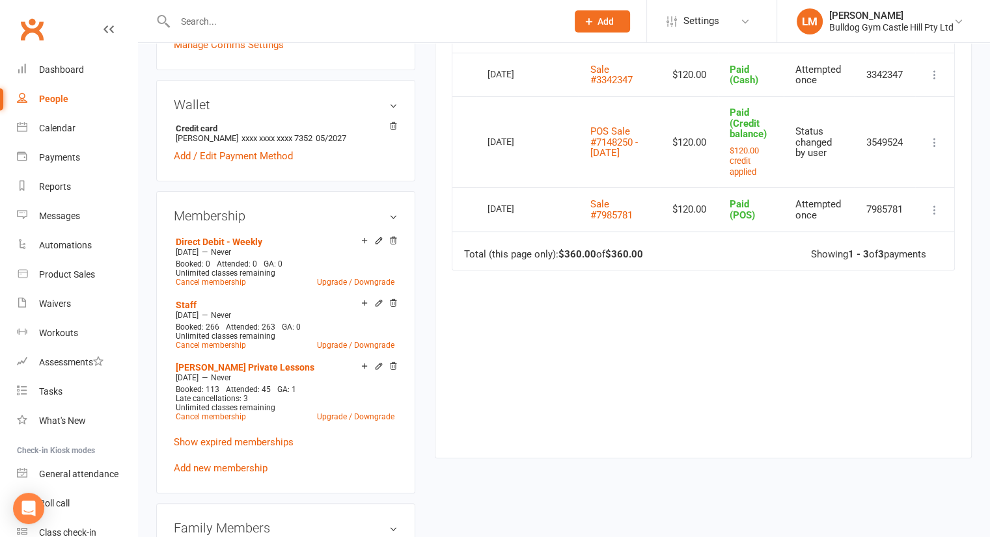
scroll to position [360, 0]
click at [937, 206] on icon at bounding box center [934, 208] width 13 height 13
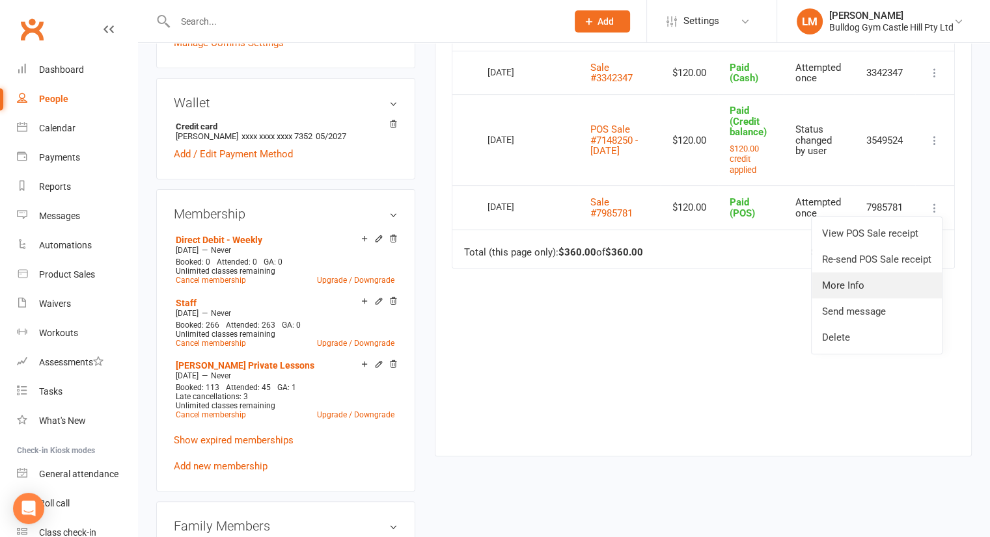
click at [854, 282] on link "More Info" at bounding box center [876, 286] width 130 height 26
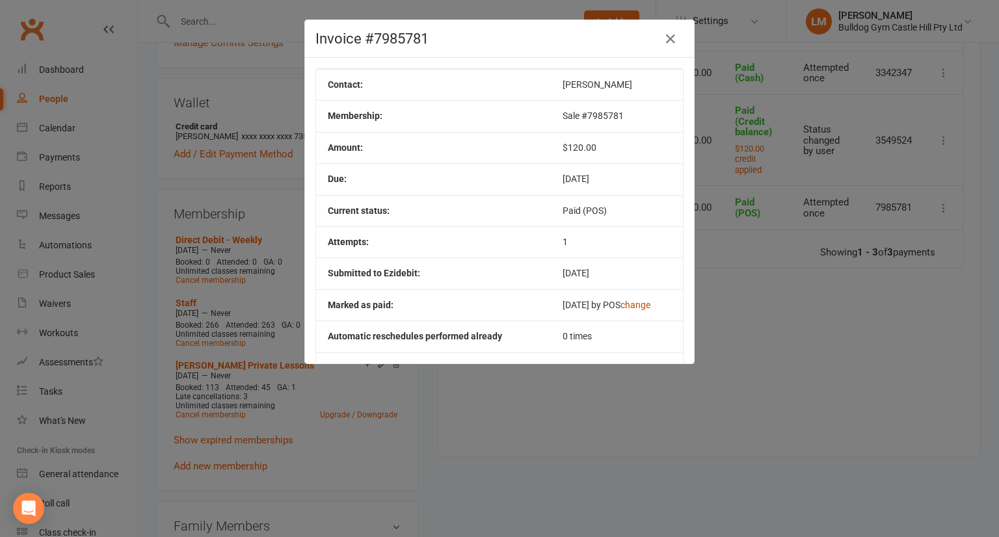
click at [638, 302] on button "change" at bounding box center [636, 306] width 30 height 10
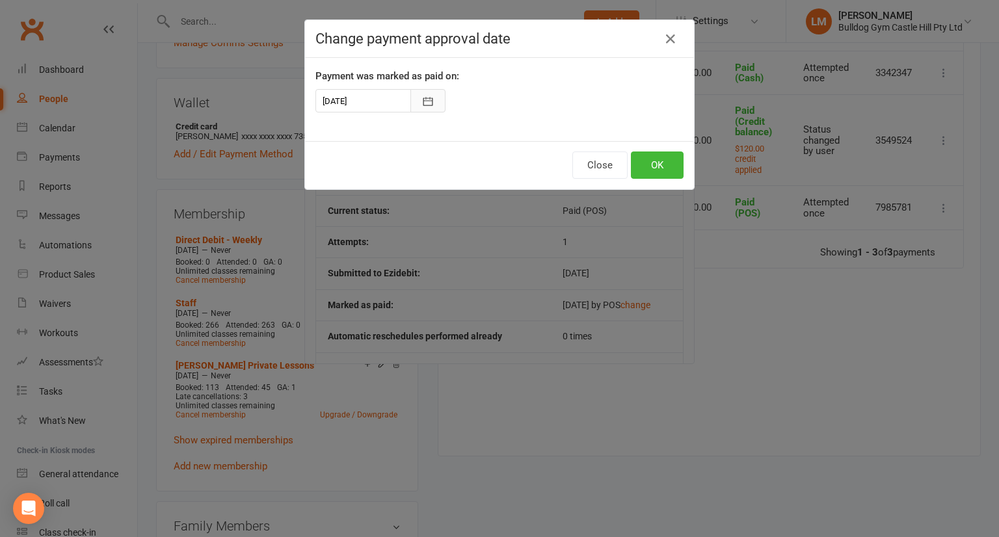
click at [427, 98] on icon "button" at bounding box center [429, 101] width 10 height 8
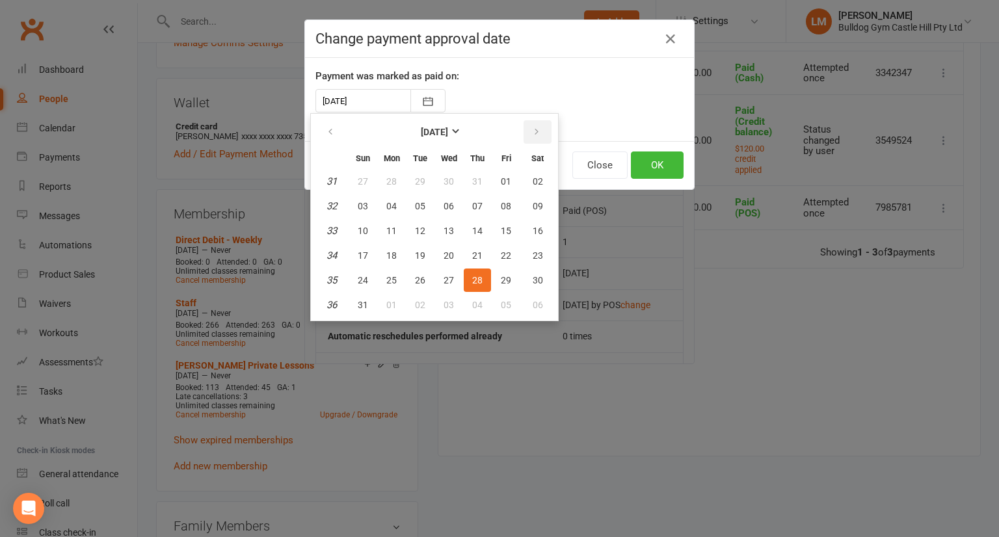
click at [534, 131] on icon "button" at bounding box center [536, 132] width 9 height 10
click at [532, 122] on button "button" at bounding box center [538, 131] width 28 height 23
click at [418, 236] on button "14" at bounding box center [420, 230] width 27 height 23
type input "[DATE]"
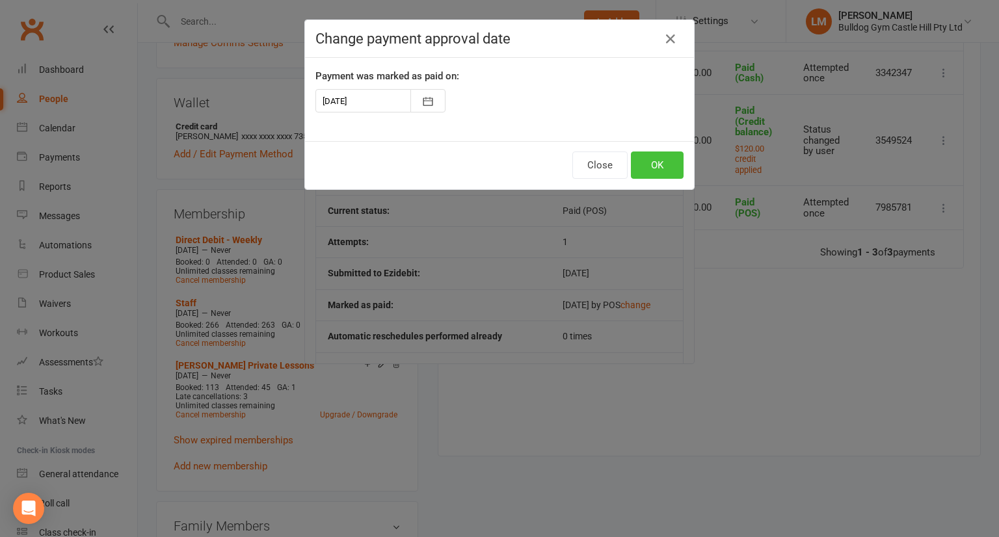
click at [645, 169] on button "OK" at bounding box center [657, 165] width 53 height 27
click at [644, 167] on div "Close OK" at bounding box center [499, 165] width 389 height 48
click at [578, 165] on button "Close" at bounding box center [600, 165] width 55 height 27
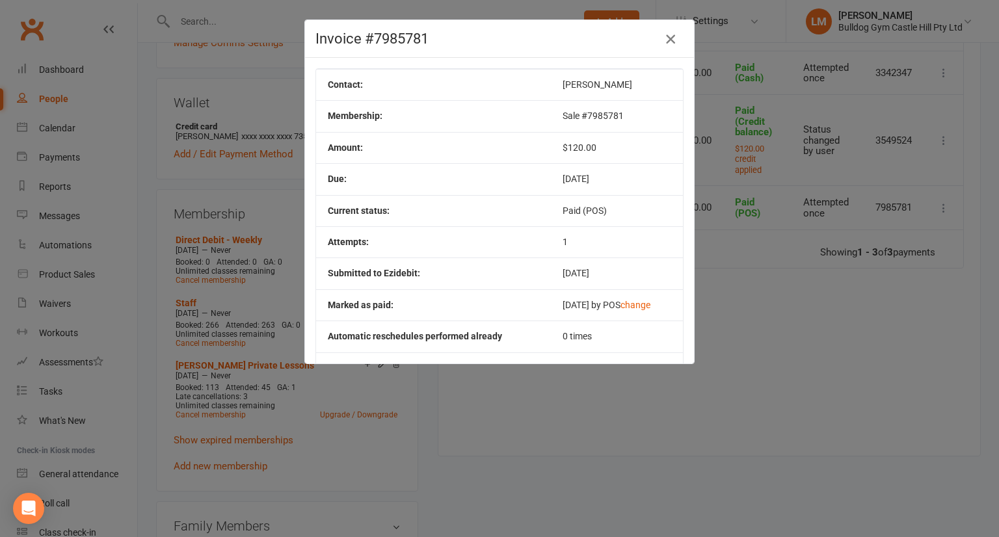
click at [668, 46] on icon "button" at bounding box center [671, 39] width 16 height 16
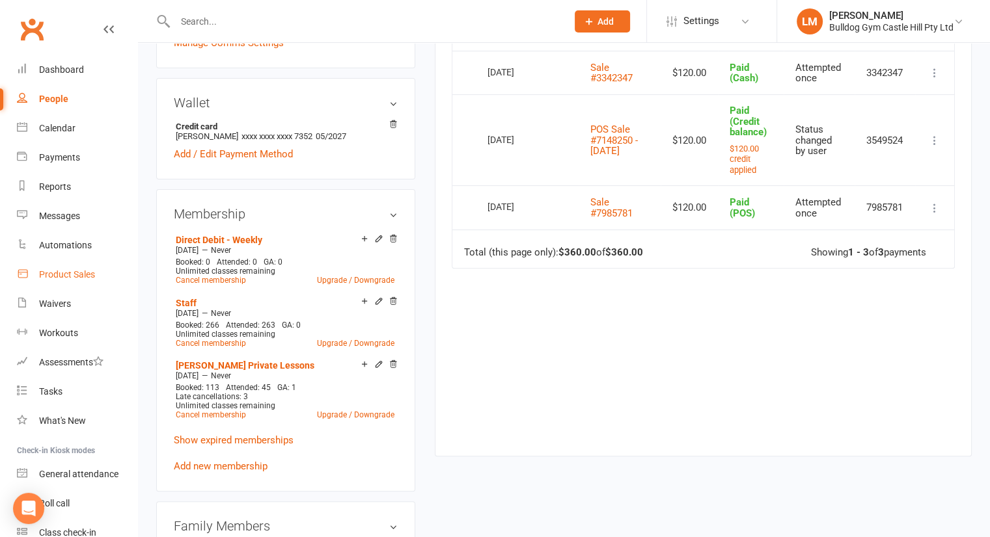
click at [65, 275] on div "Product Sales" at bounding box center [67, 274] width 56 height 10
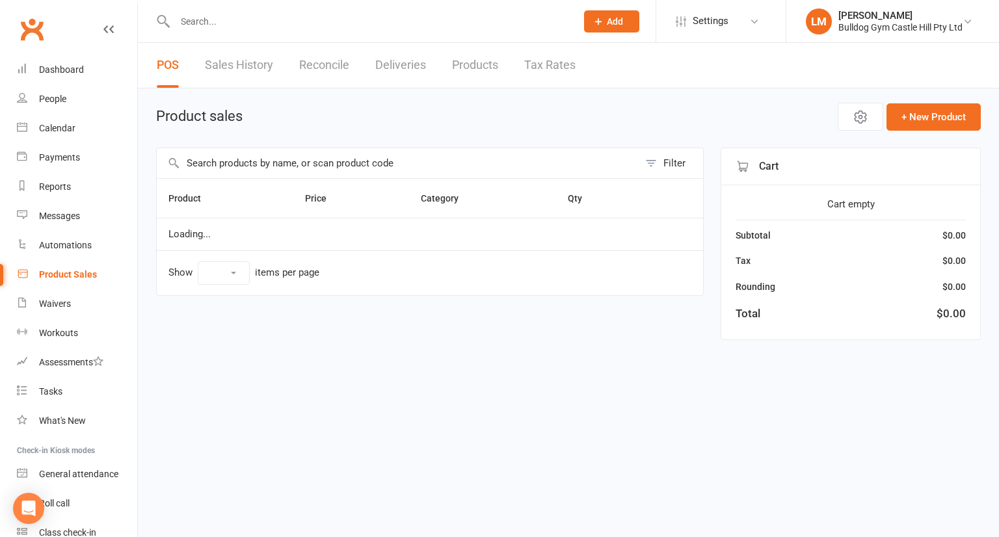
select select "10"
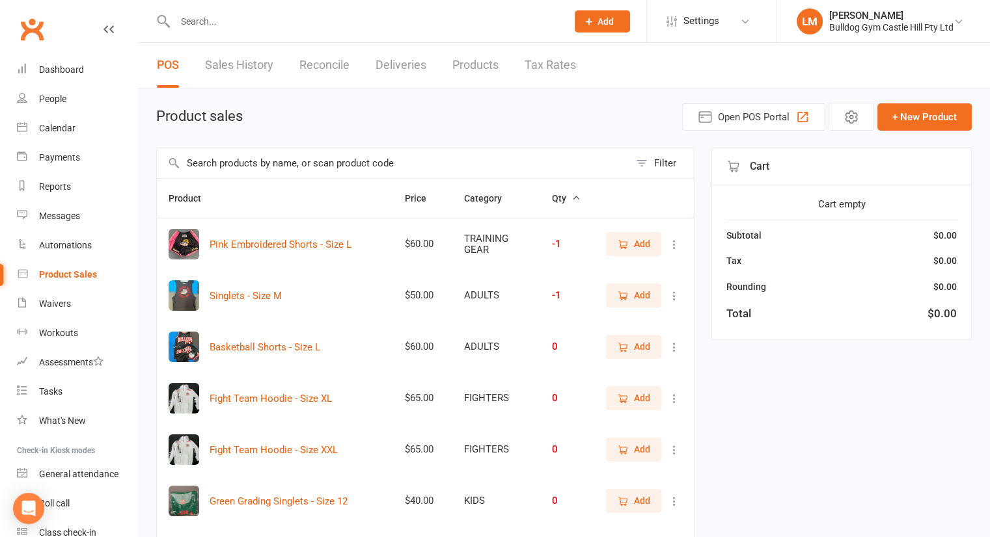
click at [232, 61] on link "Sales History" at bounding box center [239, 65] width 68 height 45
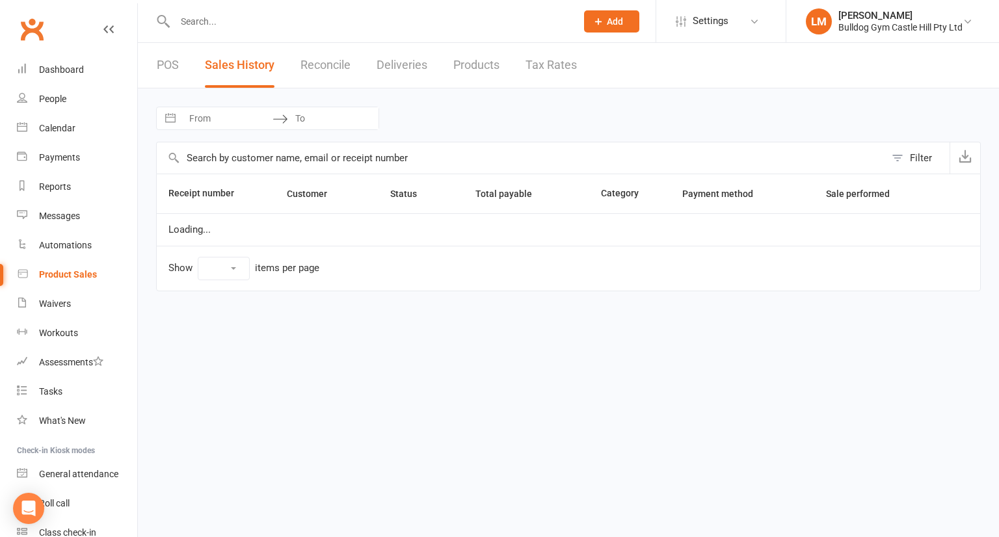
select select "25"
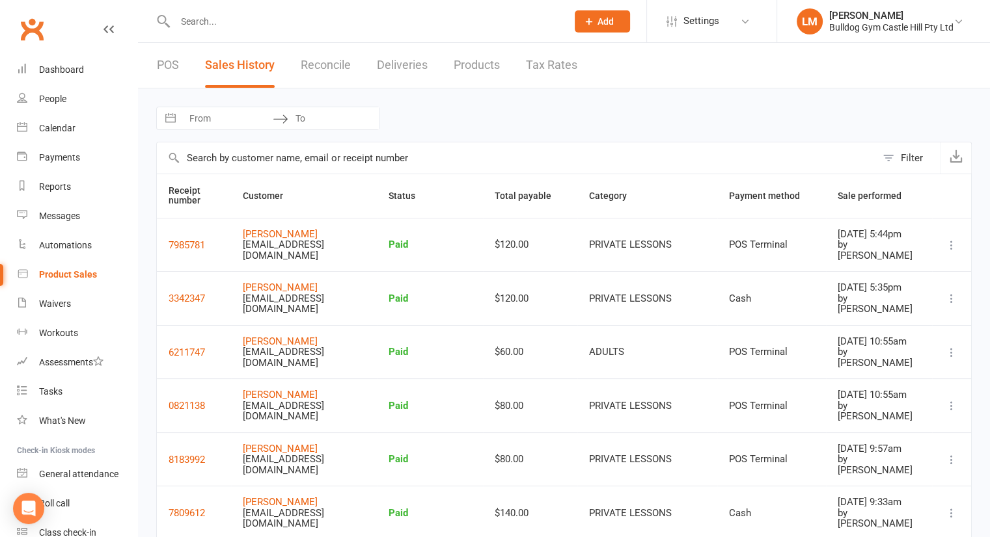
click at [950, 239] on icon at bounding box center [951, 245] width 13 height 13
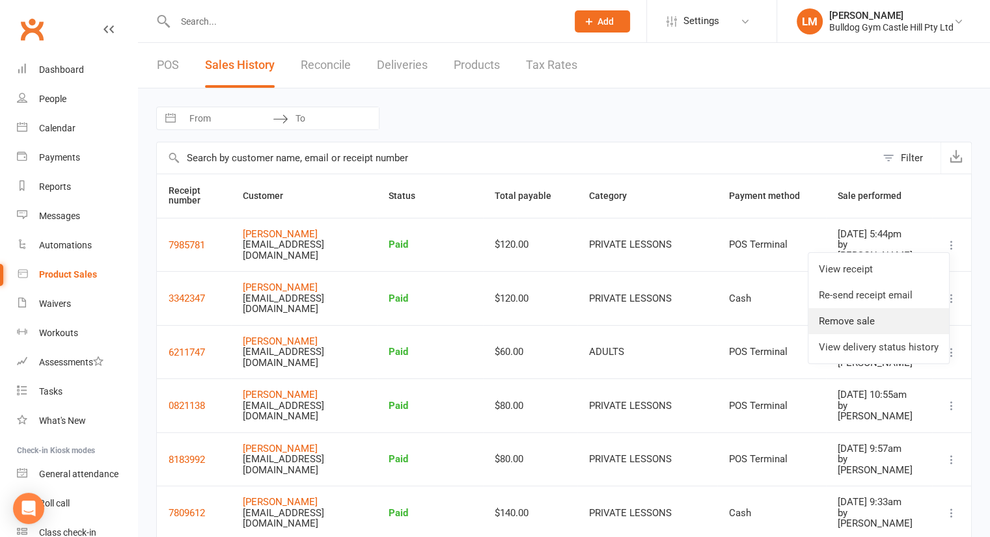
click at [851, 318] on link "Remove sale" at bounding box center [878, 321] width 141 height 26
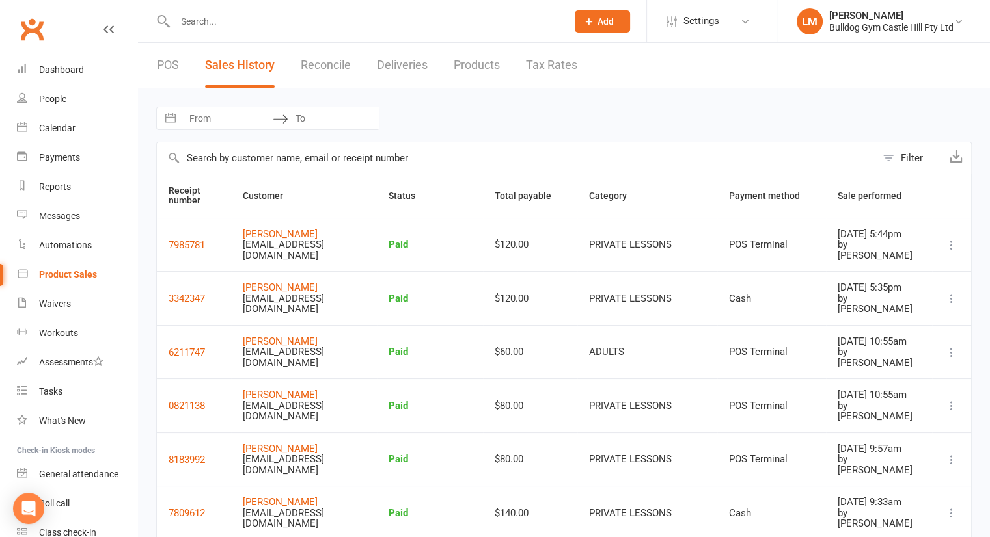
click at [951, 245] on icon at bounding box center [951, 245] width 13 height 13
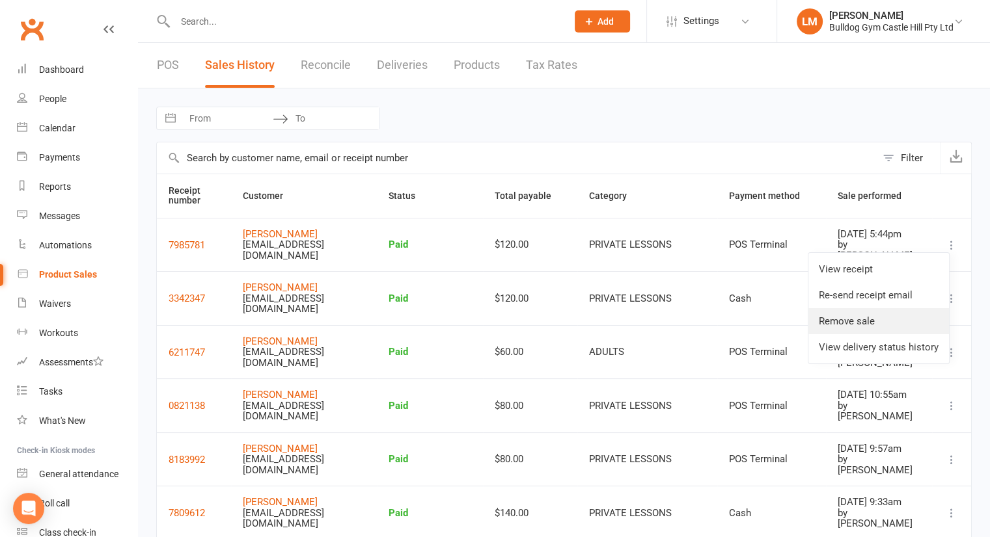
click at [865, 324] on link "Remove sale" at bounding box center [878, 321] width 141 height 26
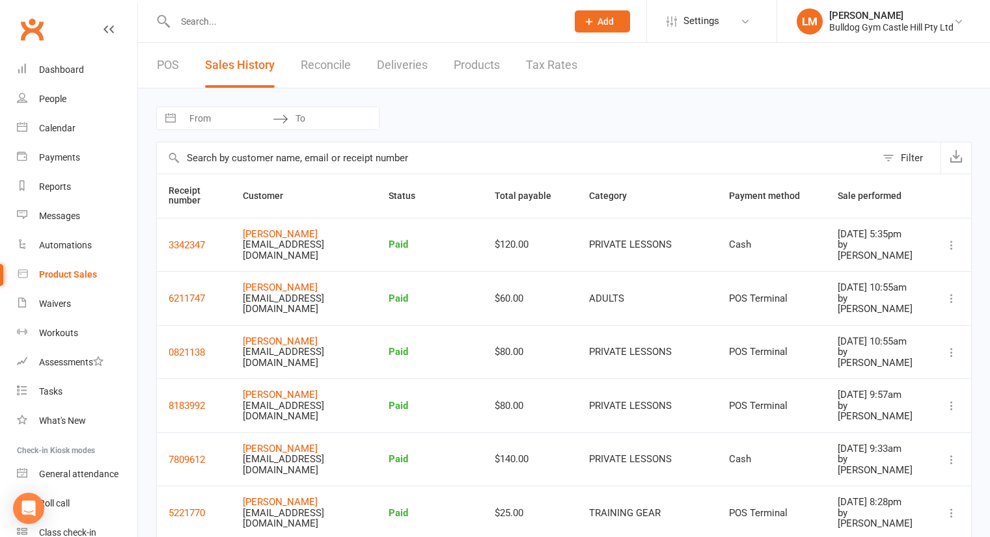
select select "25"
click at [951, 243] on icon at bounding box center [951, 245] width 13 height 13
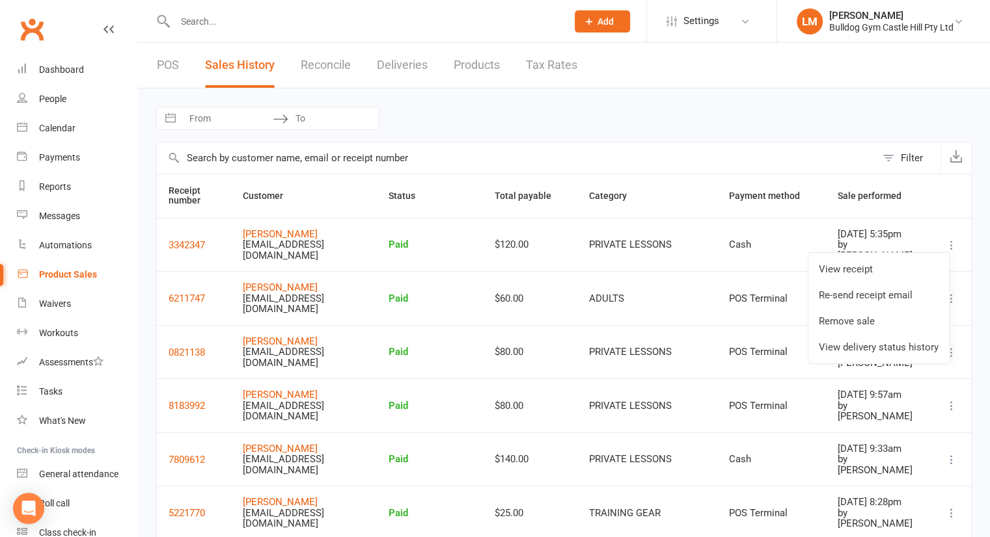
click at [77, 264] on link "Product Sales" at bounding box center [77, 274] width 120 height 29
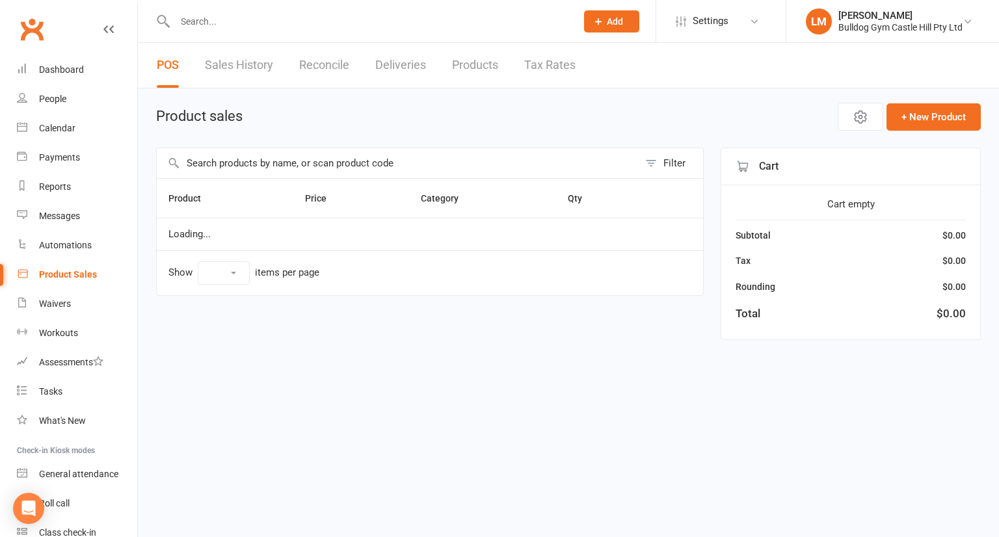
select select "10"
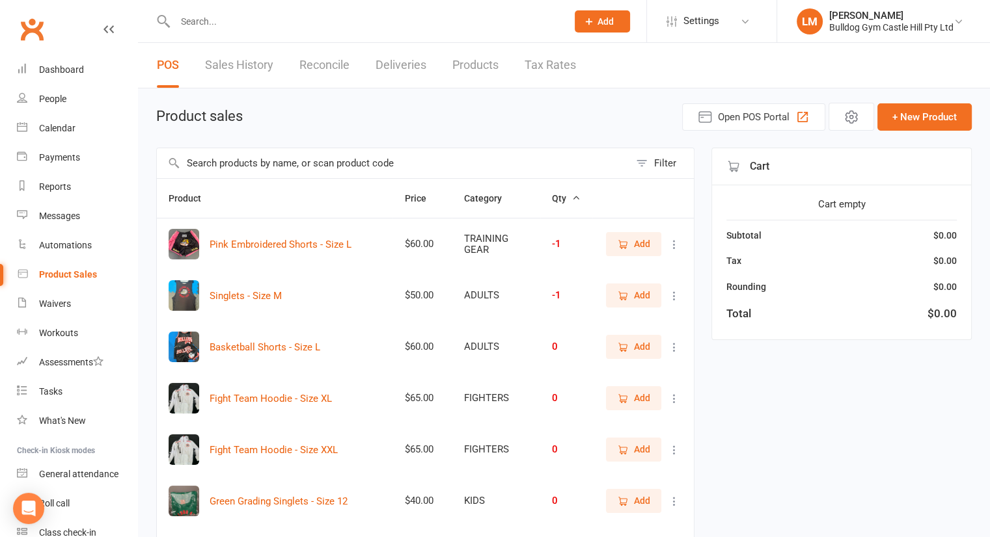
click at [244, 167] on input "text" at bounding box center [393, 163] width 472 height 30
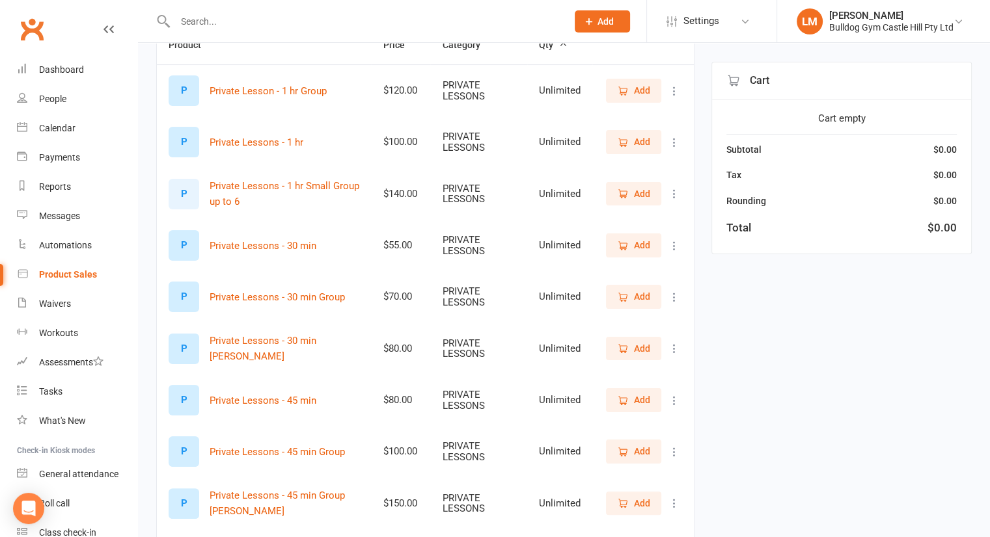
scroll to position [297, 0]
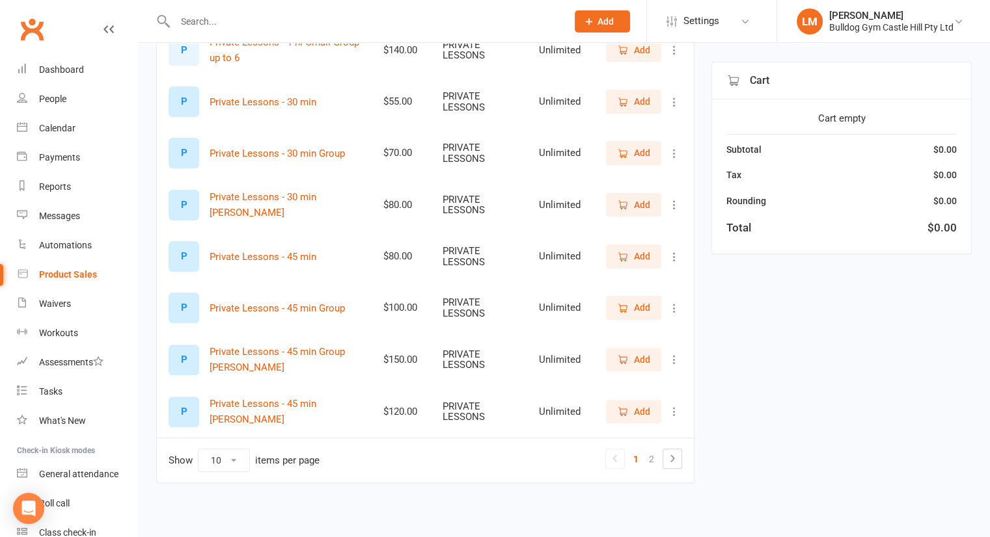
type input "priva"
click at [632, 407] on span "Add" at bounding box center [633, 412] width 33 height 14
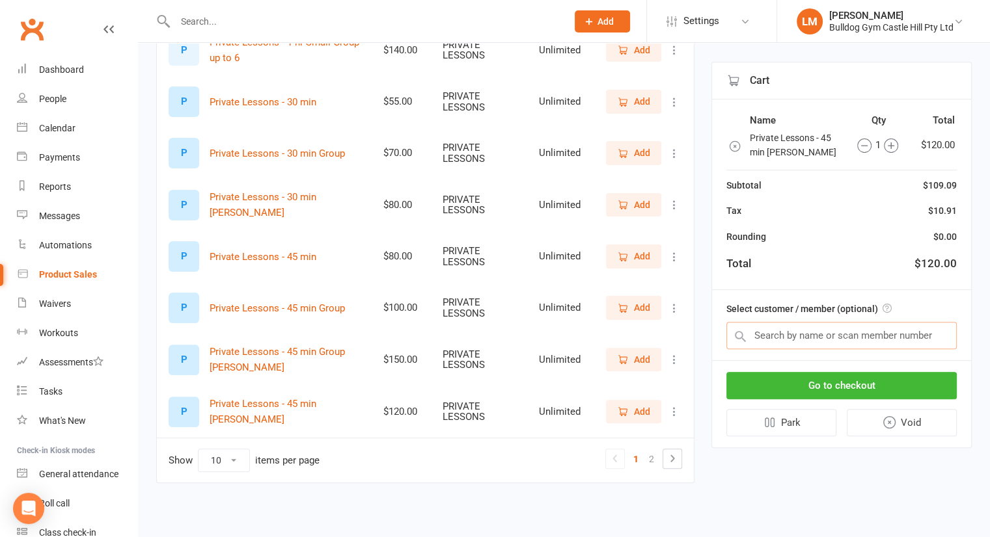
click at [776, 341] on input "text" at bounding box center [841, 335] width 230 height 27
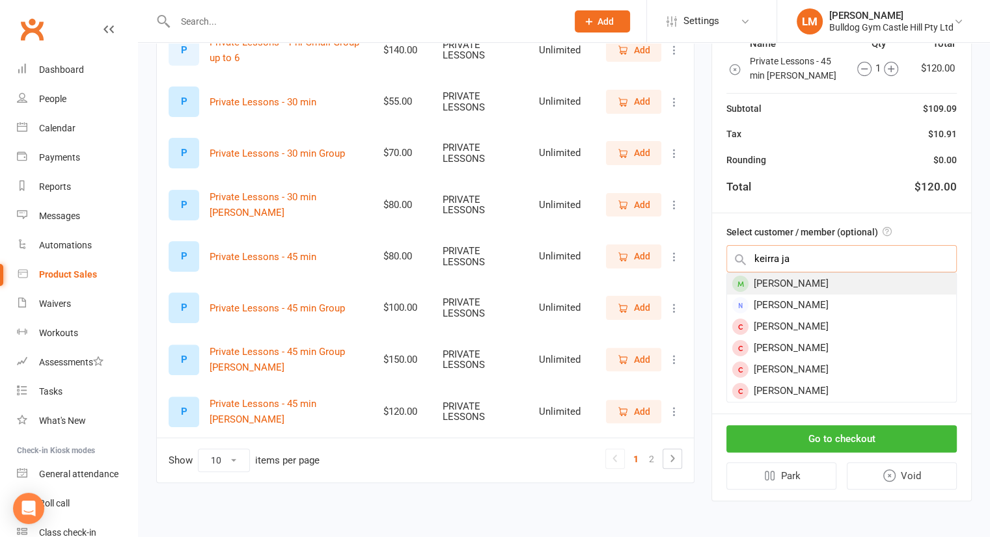
type input "keirra ja"
click at [778, 289] on div "[PERSON_NAME]" at bounding box center [841, 283] width 229 height 21
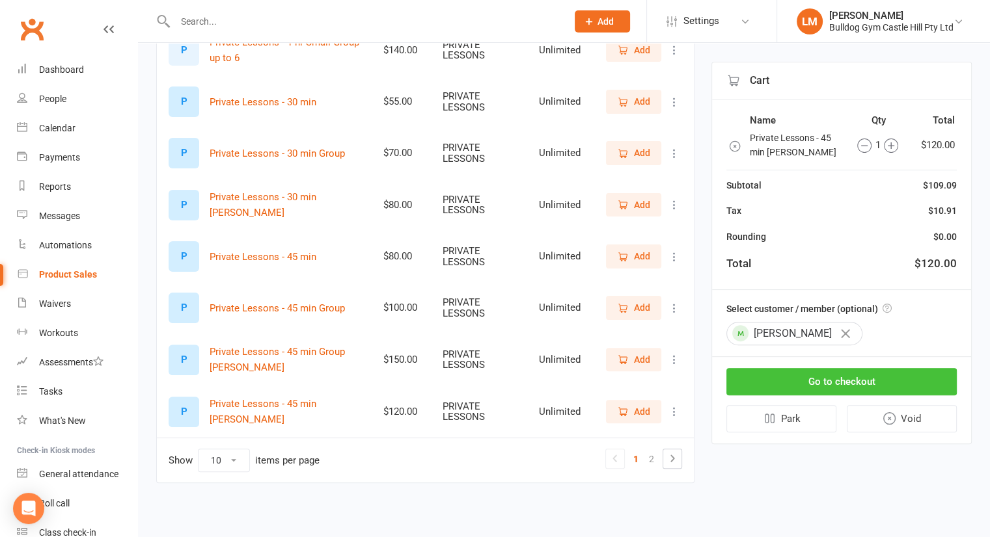
click at [838, 384] on button "Go to checkout" at bounding box center [841, 381] width 230 height 27
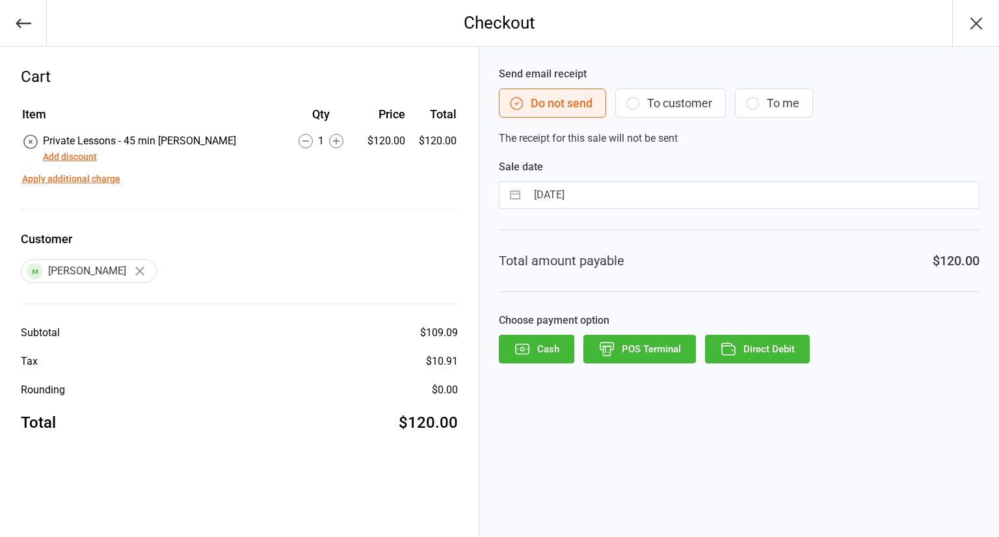
click at [761, 347] on button "Direct Debit" at bounding box center [757, 349] width 105 height 29
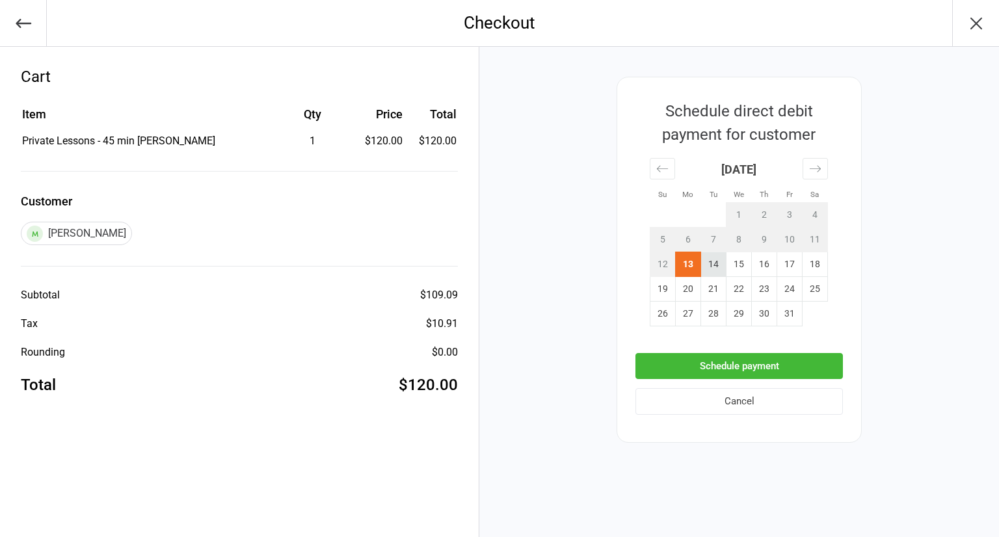
click at [709, 267] on td "14" at bounding box center [713, 264] width 25 height 25
click at [686, 370] on button "Schedule payment" at bounding box center [740, 366] width 208 height 27
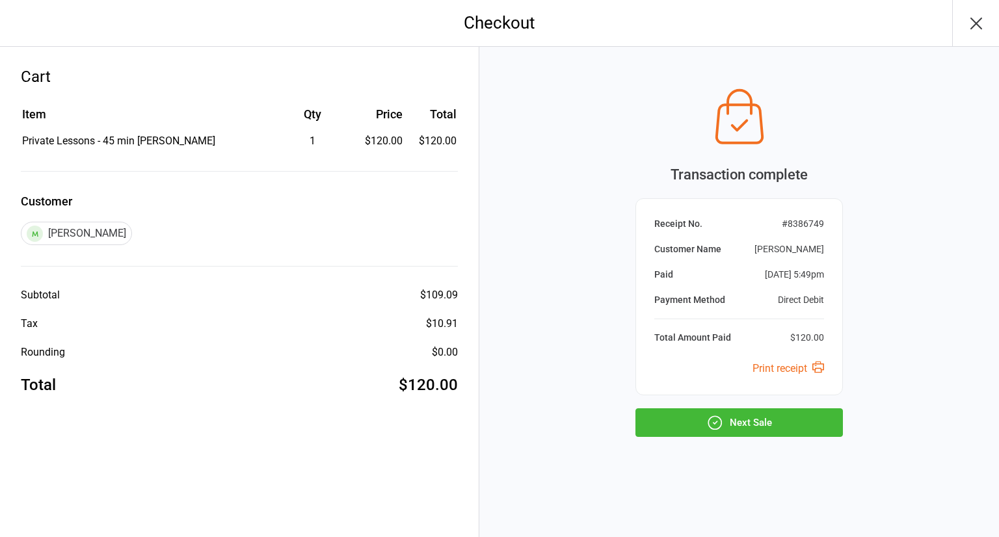
click at [794, 428] on button "Next Sale" at bounding box center [740, 423] width 208 height 29
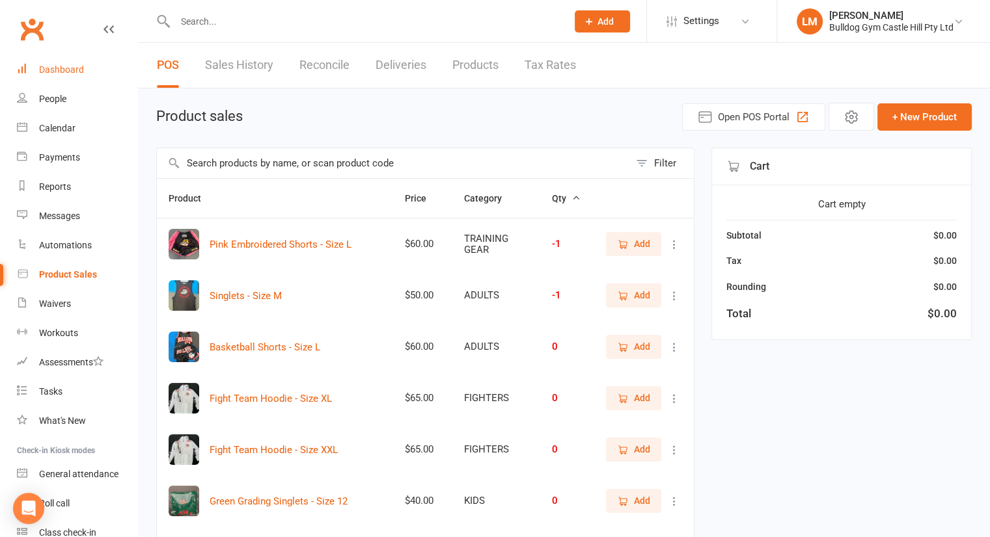
click at [48, 67] on div "Dashboard" at bounding box center [61, 69] width 45 height 10
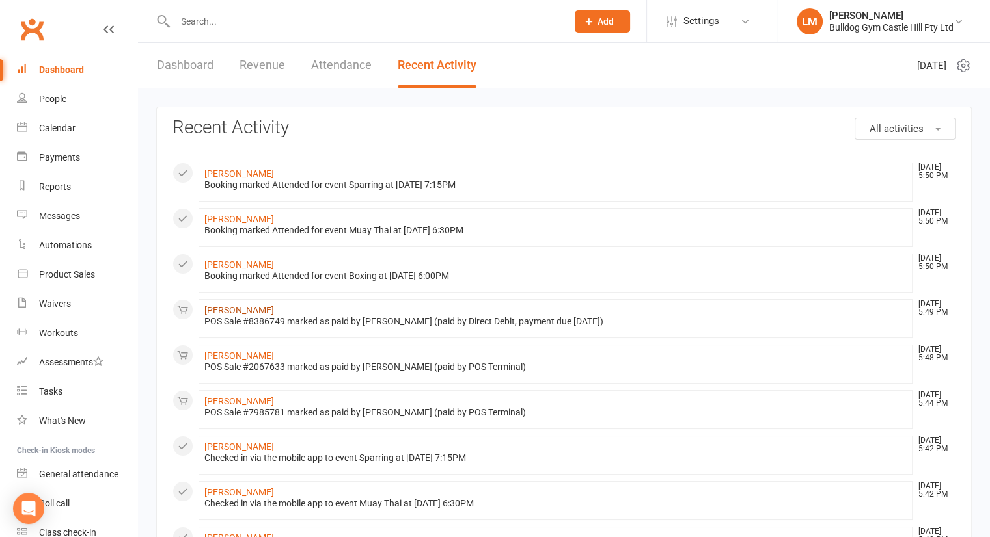
click at [224, 305] on link "[PERSON_NAME]" at bounding box center [239, 310] width 70 height 10
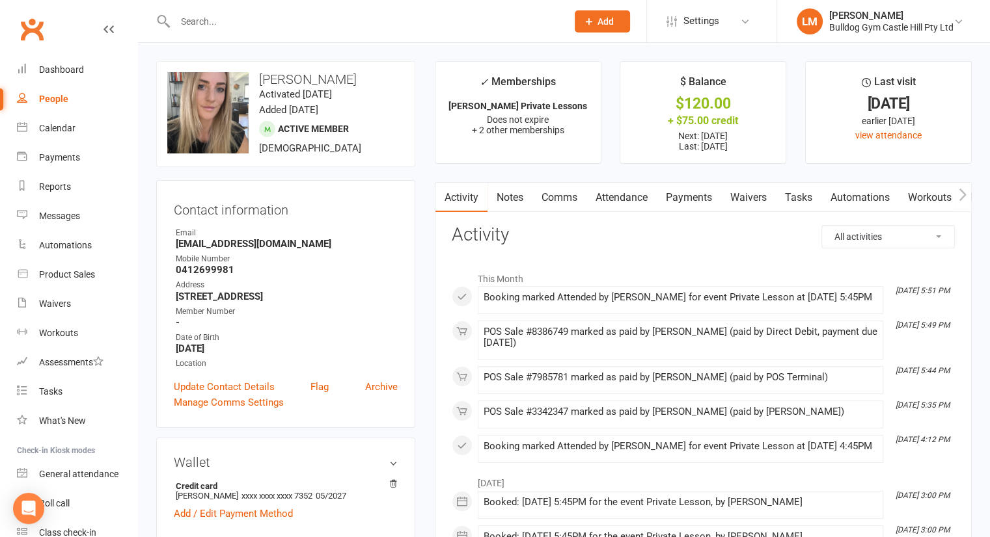
click at [694, 198] on link "Payments" at bounding box center [689, 198] width 64 height 30
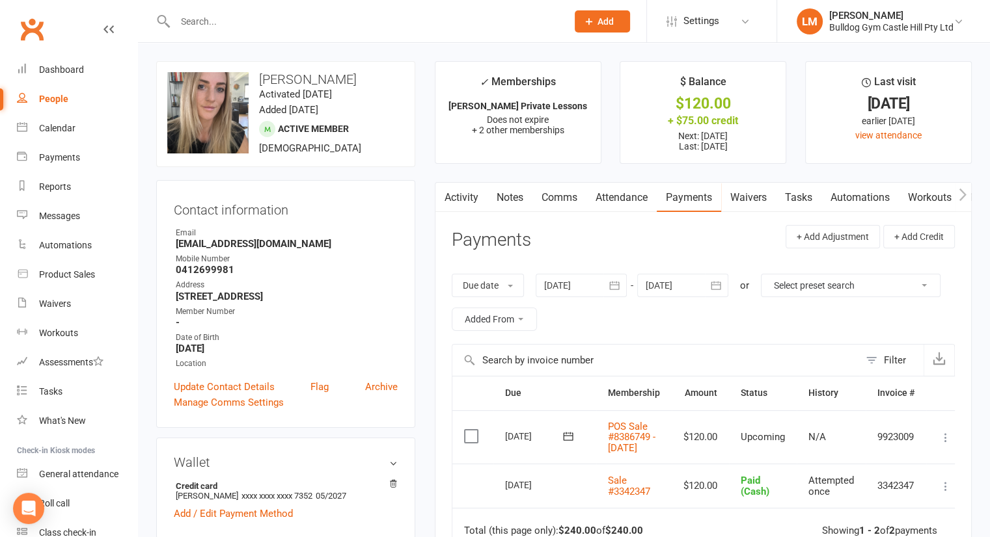
click at [947, 441] on icon at bounding box center [945, 437] width 13 height 13
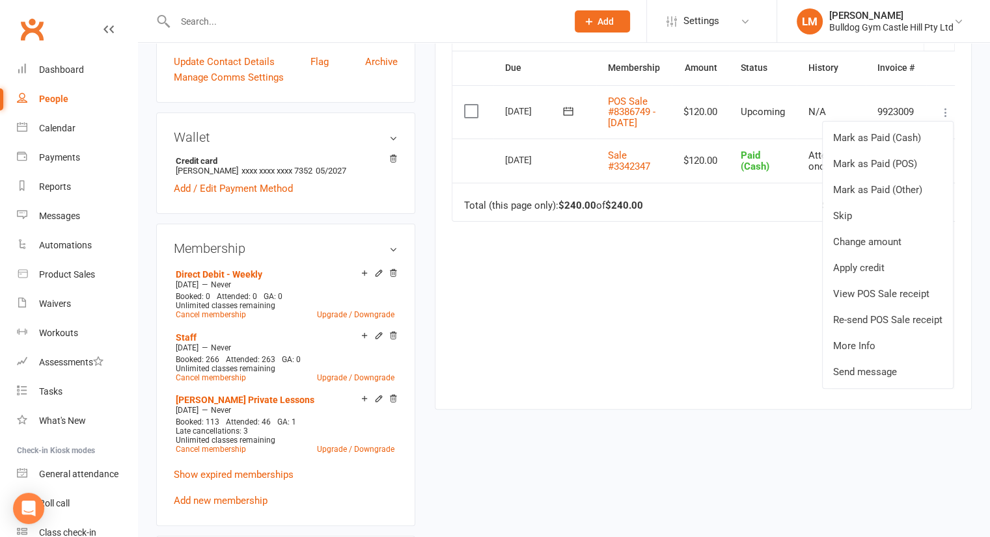
scroll to position [338, 0]
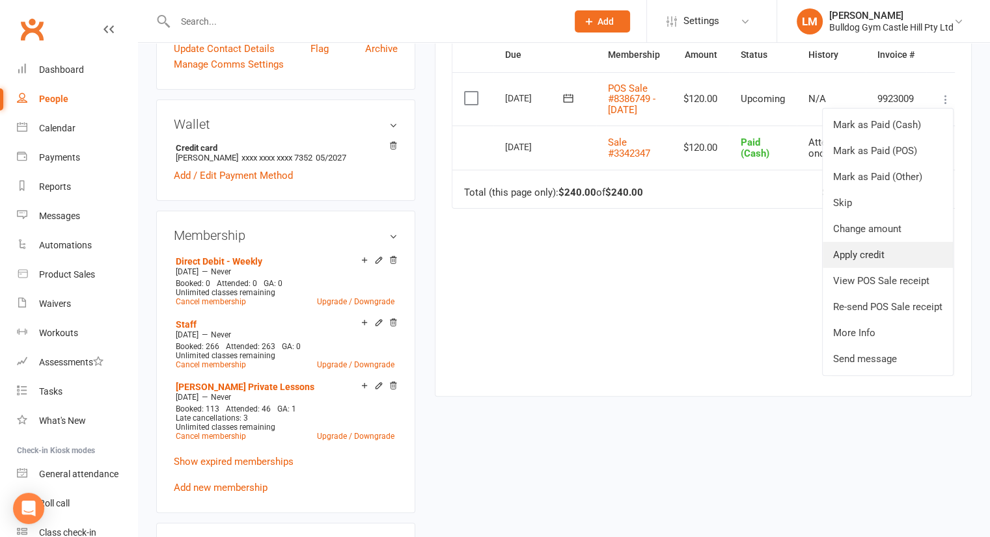
click at [854, 255] on link "Apply credit" at bounding box center [887, 255] width 130 height 26
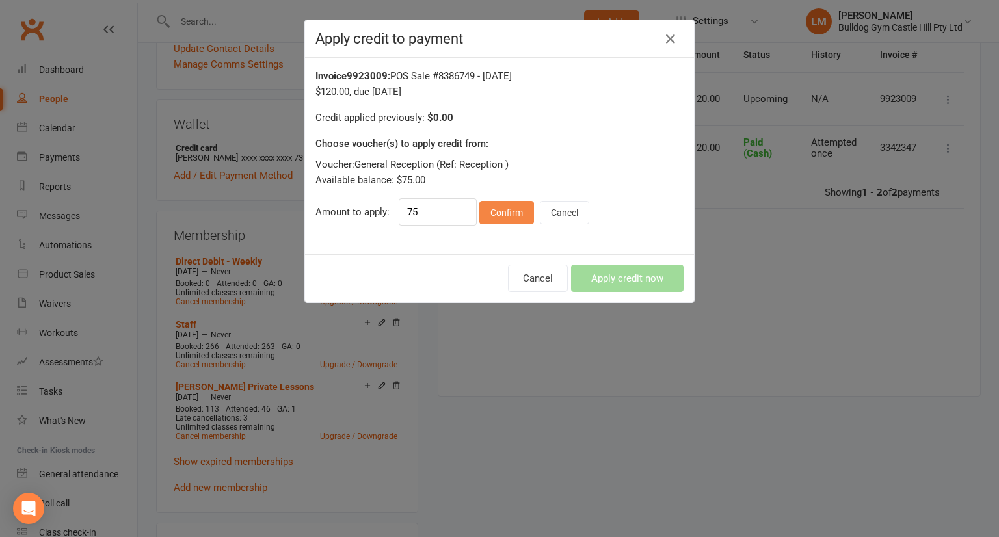
click at [506, 210] on button "Confirm" at bounding box center [507, 212] width 55 height 23
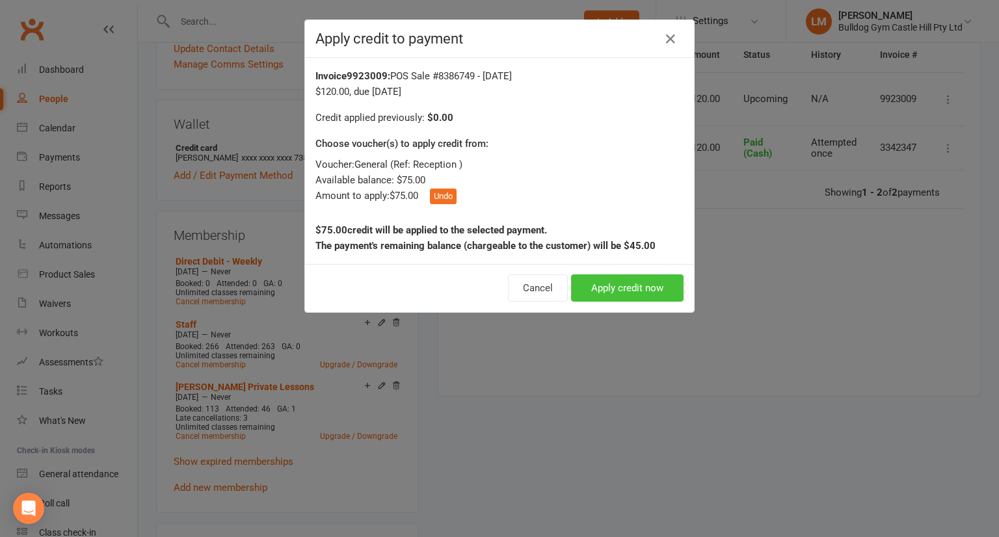
click at [614, 288] on button "Apply credit now" at bounding box center [627, 288] width 113 height 27
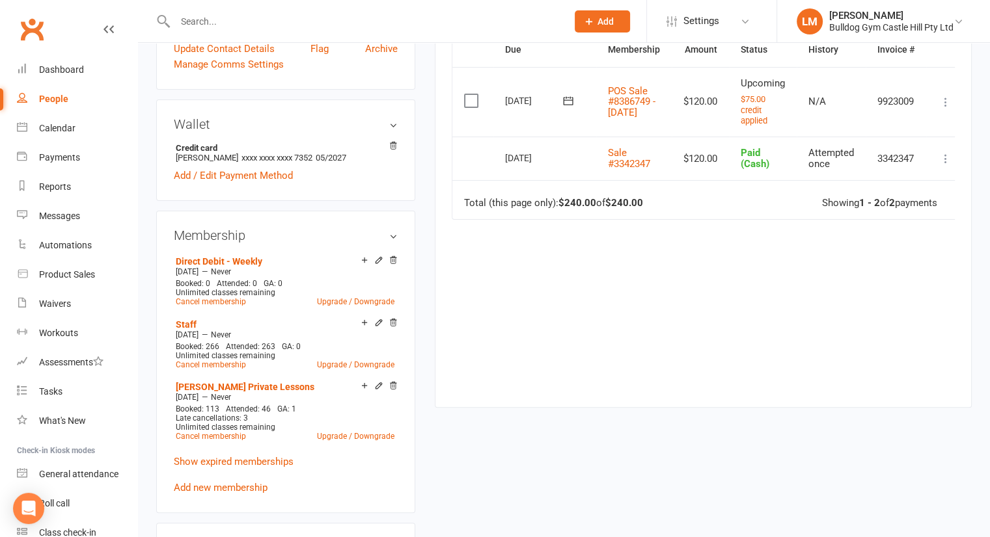
click at [945, 102] on icon at bounding box center [945, 102] width 13 height 13
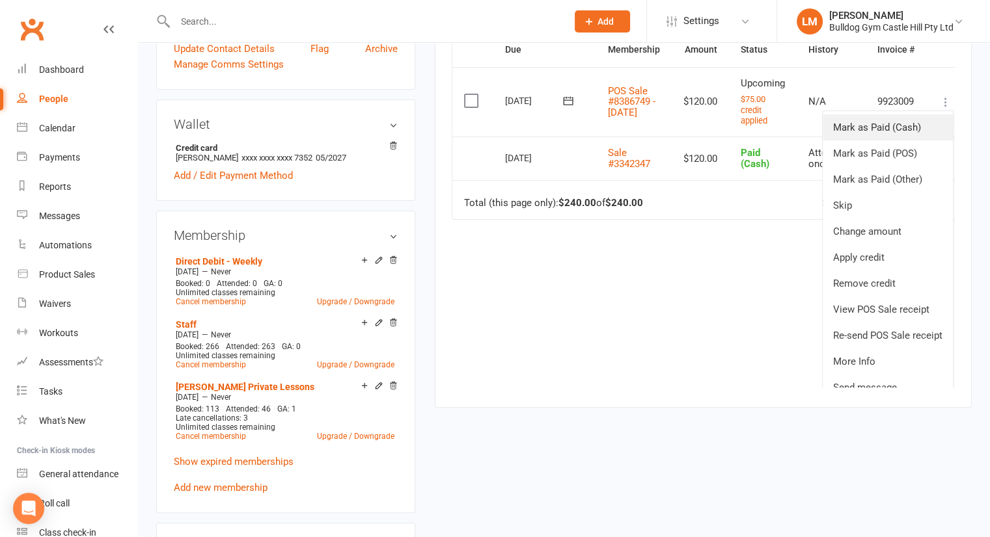
click at [877, 128] on link "Mark as Paid (Cash)" at bounding box center [887, 128] width 130 height 26
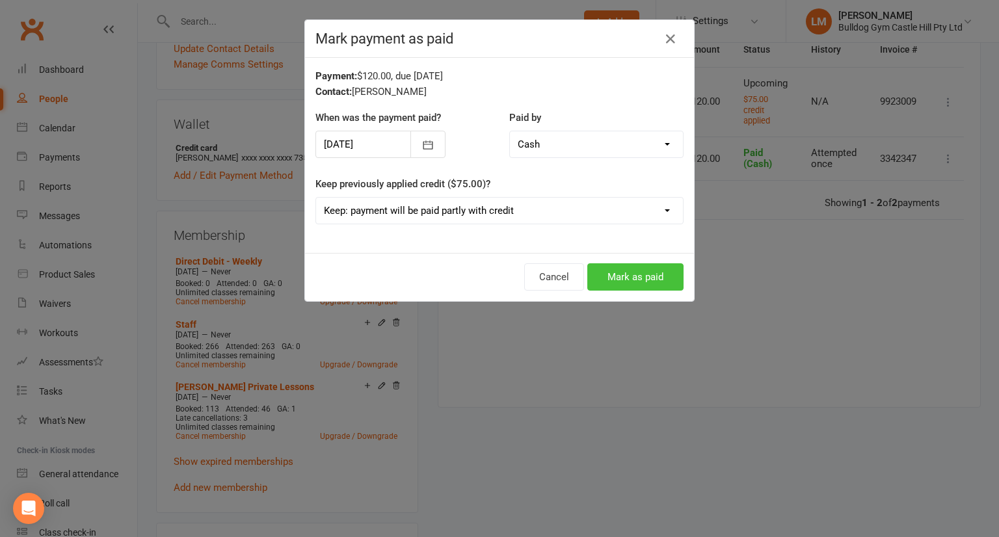
click at [623, 270] on button "Mark as paid" at bounding box center [636, 277] width 96 height 27
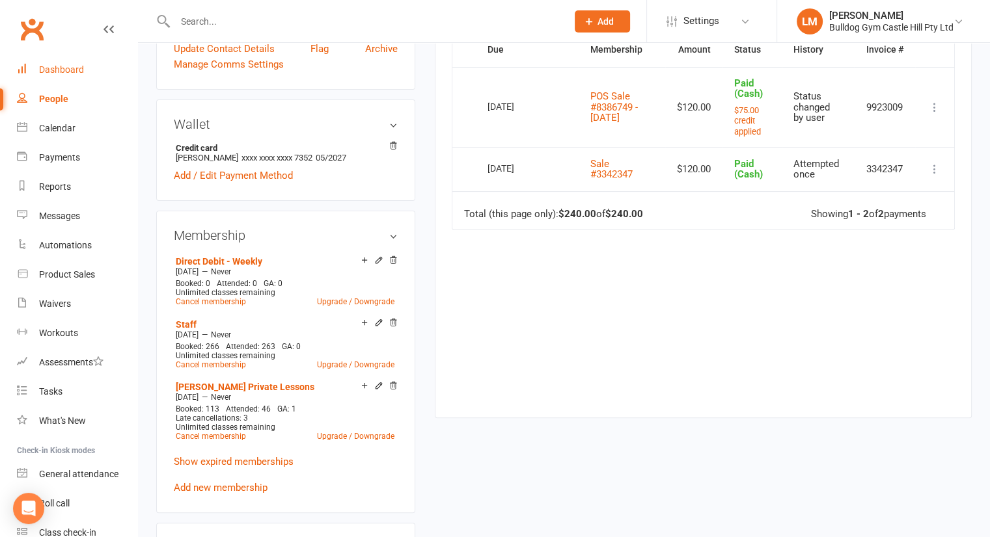
click at [57, 74] on div "Dashboard" at bounding box center [61, 69] width 45 height 10
